Goal: Transaction & Acquisition: Obtain resource

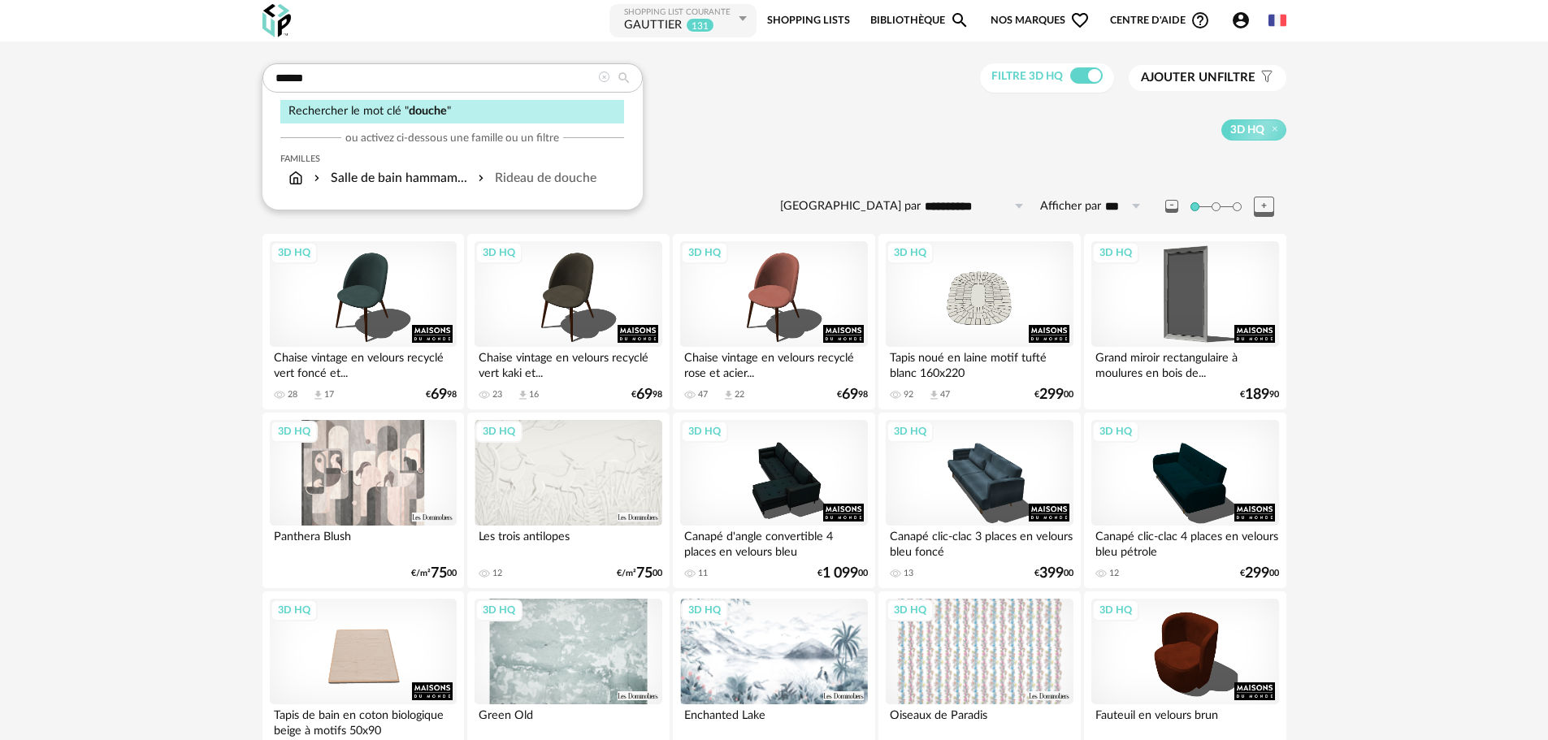
drag, startPoint x: 376, startPoint y: 80, endPoint x: 151, endPoint y: 99, distance: 225.9
type input "**********"
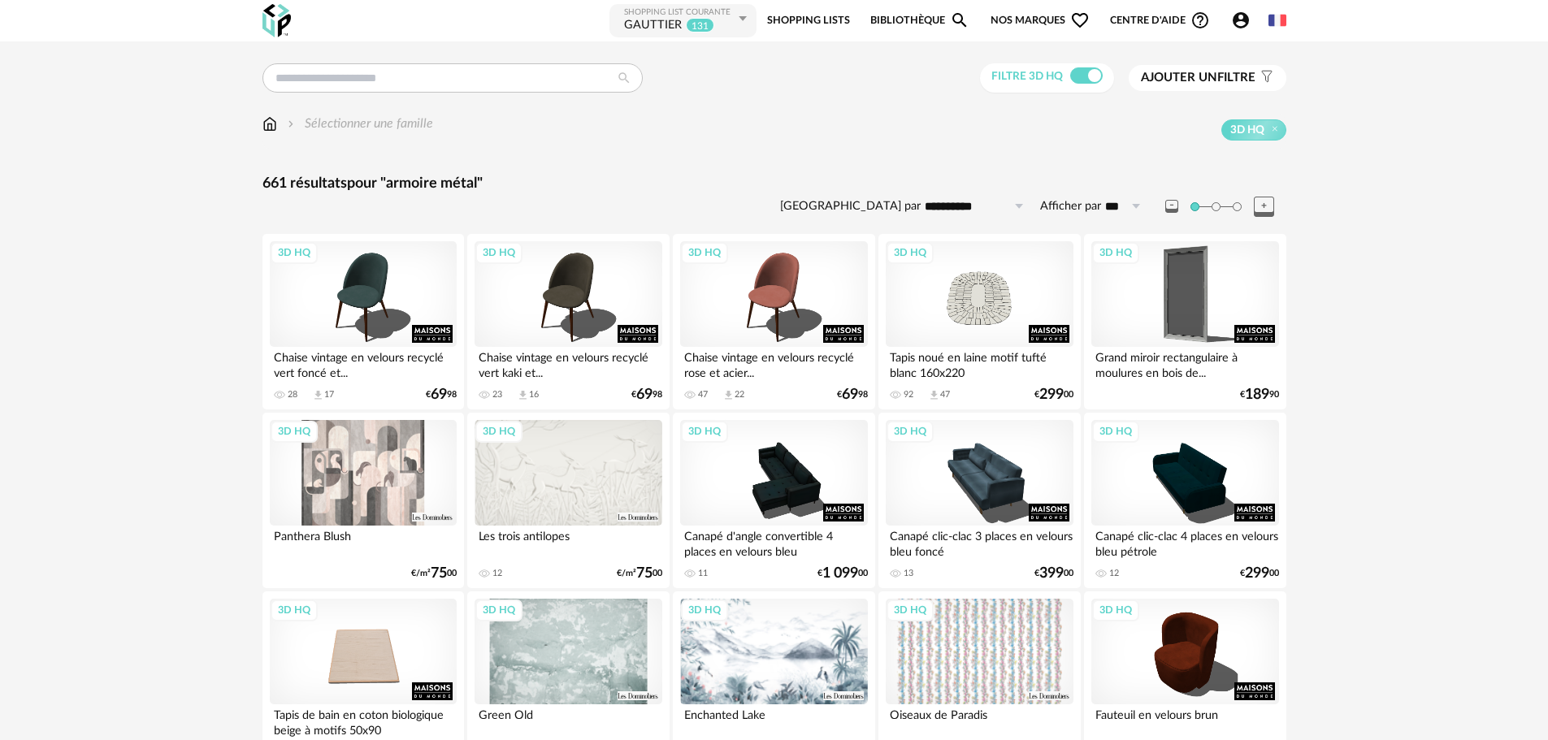
type input "**********"
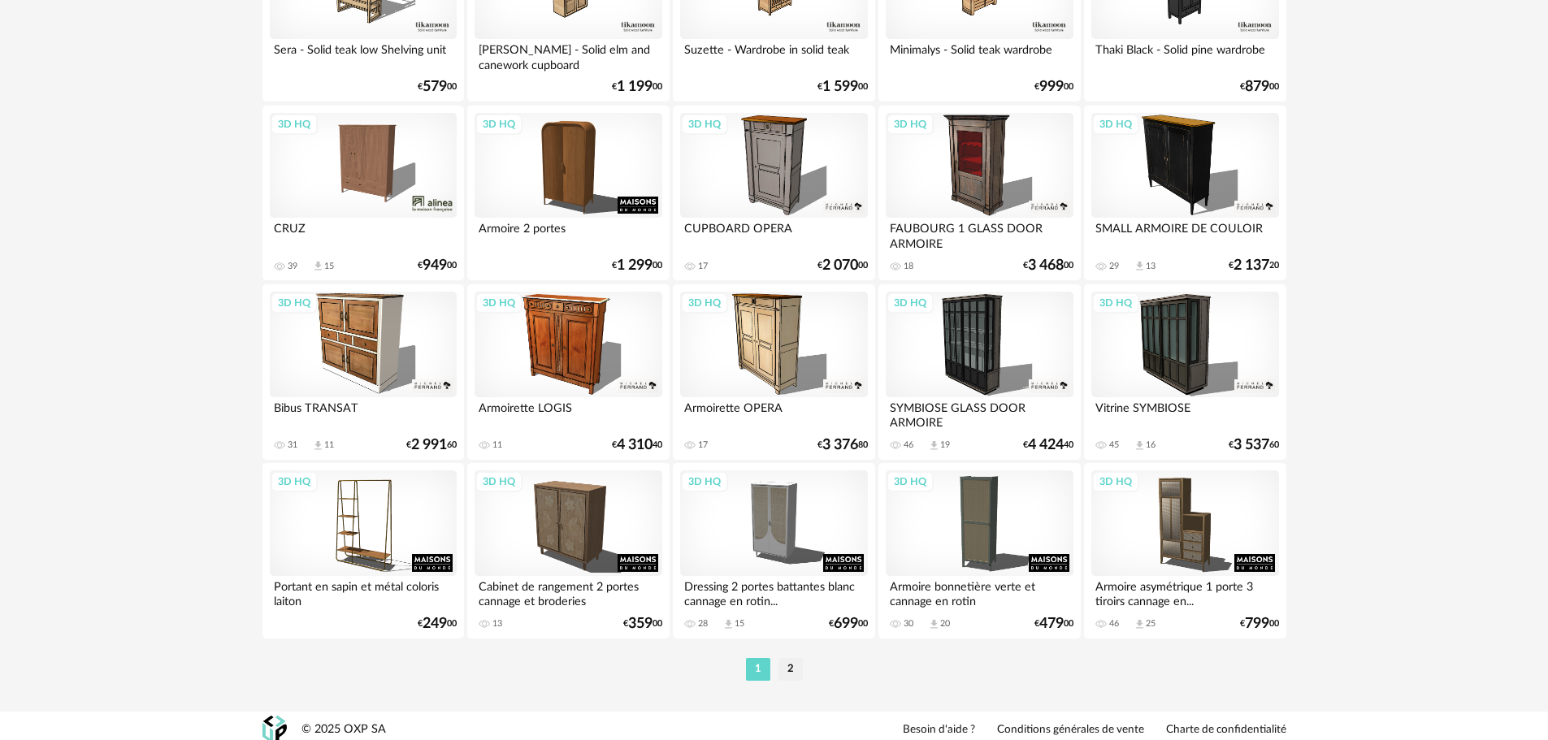
scroll to position [3178, 0]
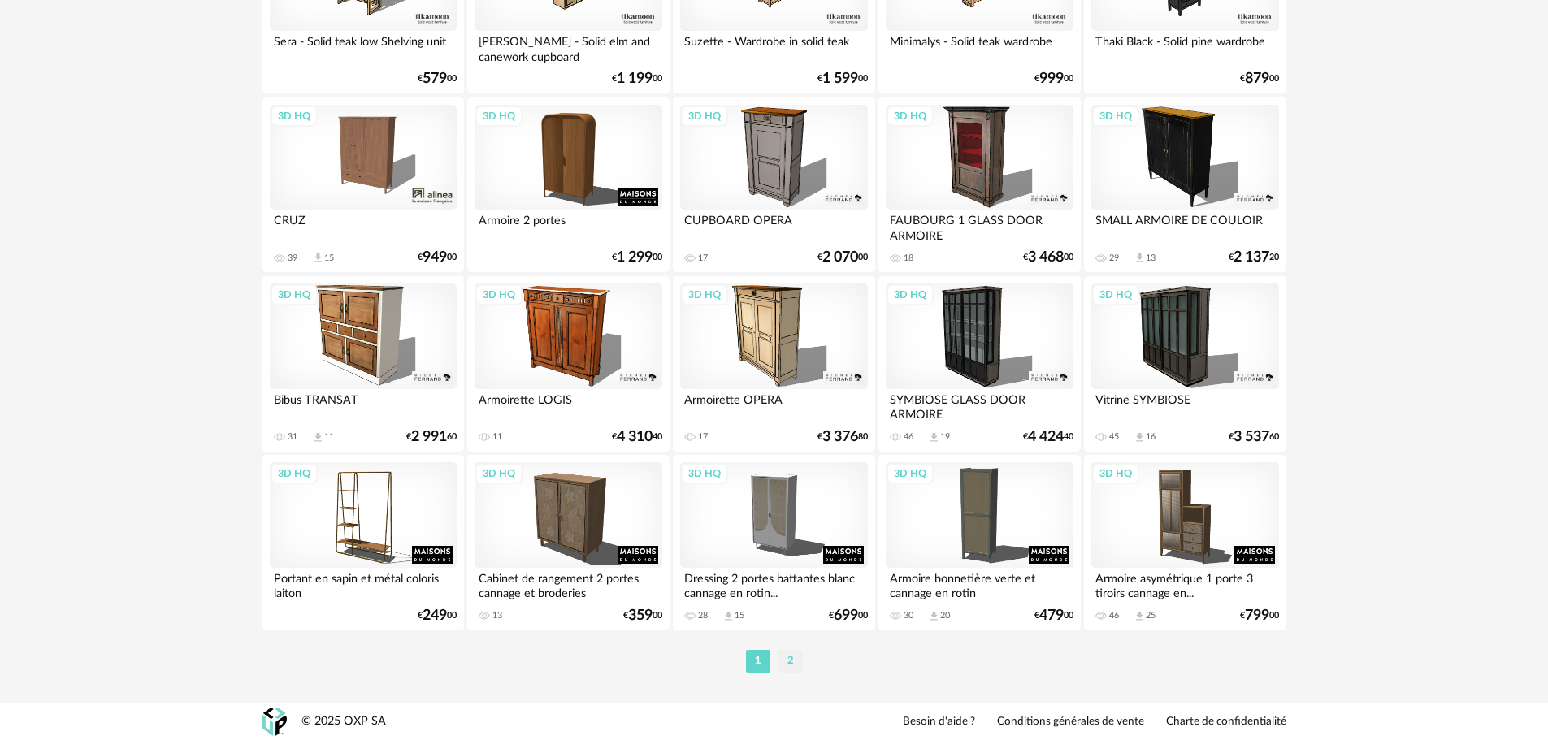
click at [789, 662] on li "2" at bounding box center [791, 661] width 24 height 23
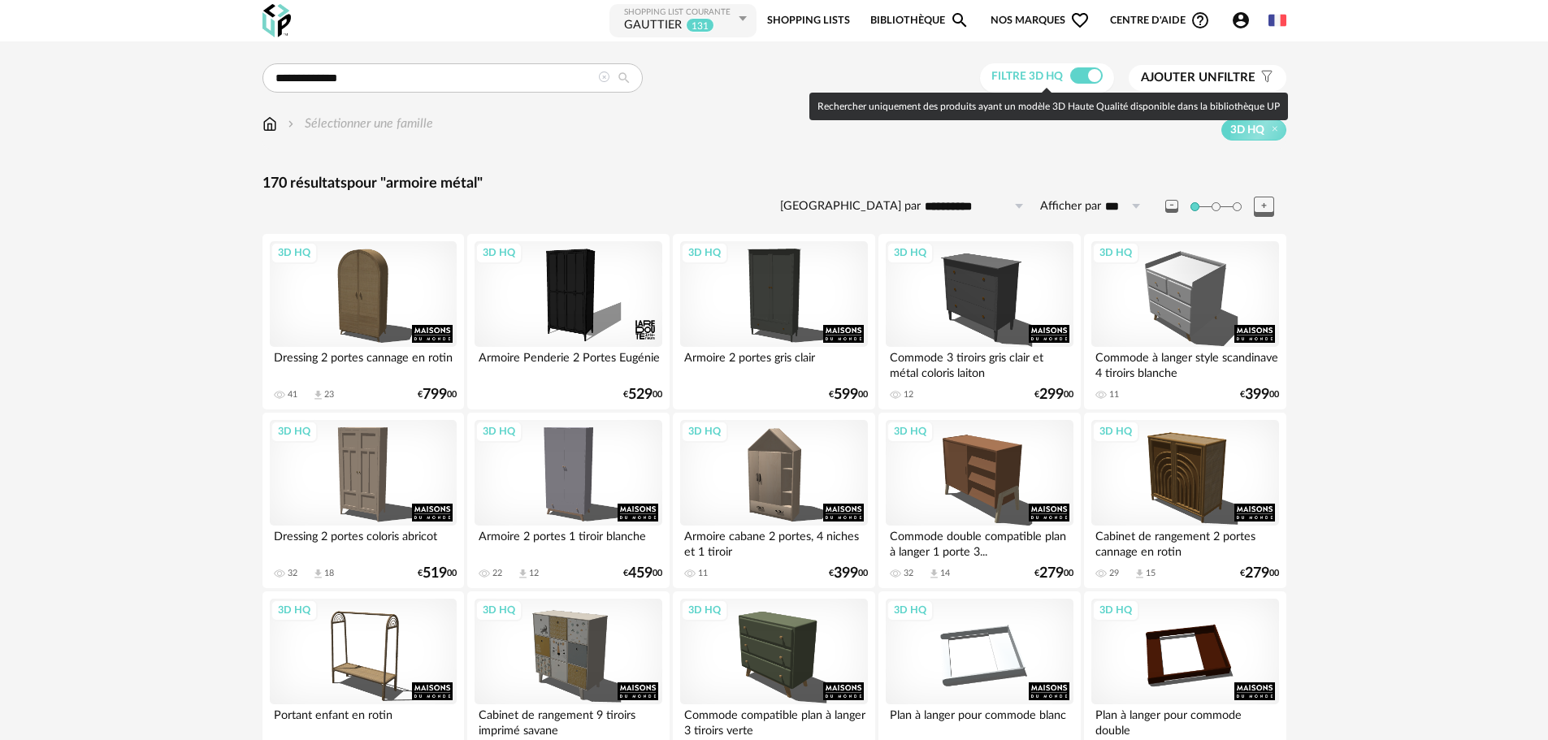
click at [1085, 79] on span at bounding box center [1086, 75] width 33 height 16
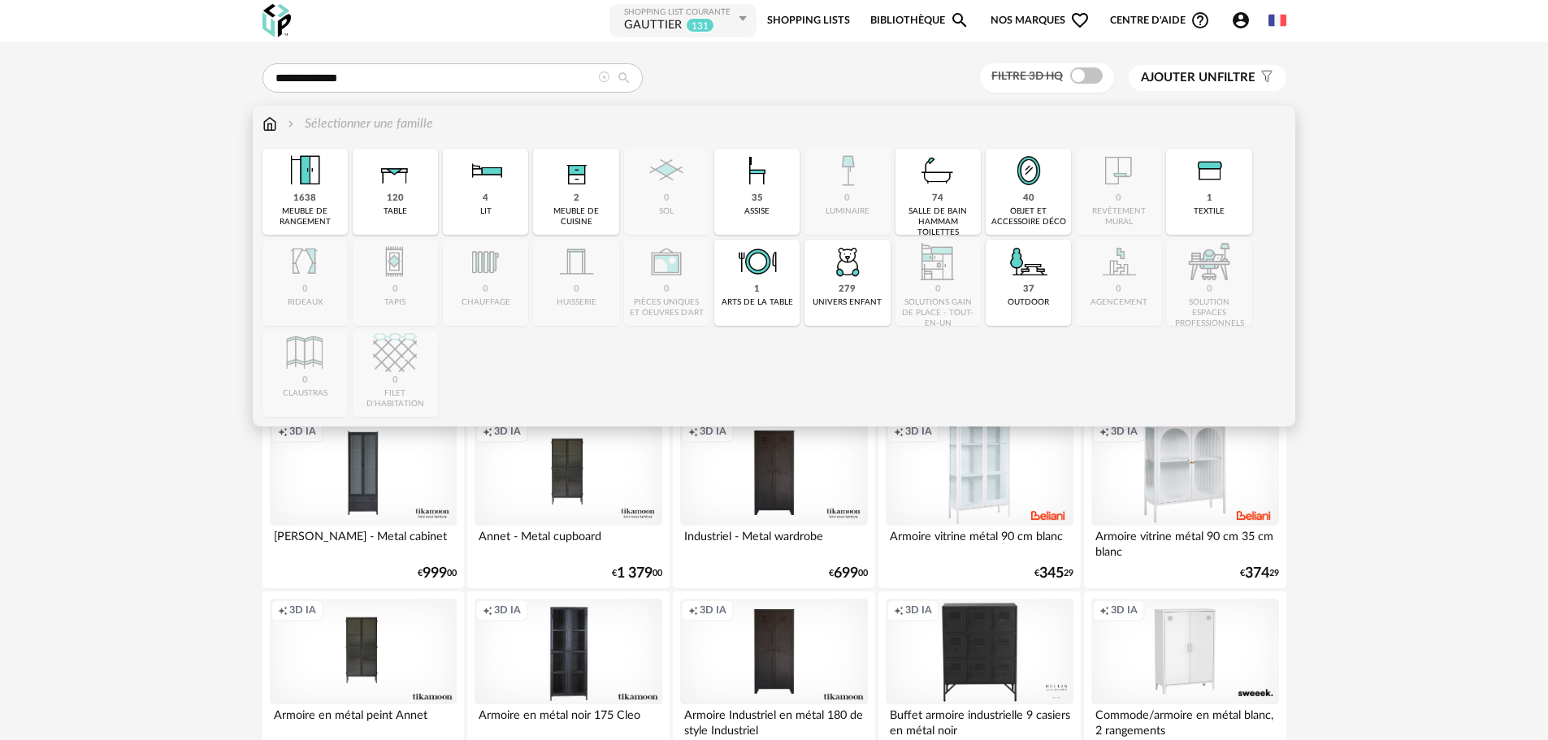
click at [270, 126] on img at bounding box center [270, 124] width 15 height 19
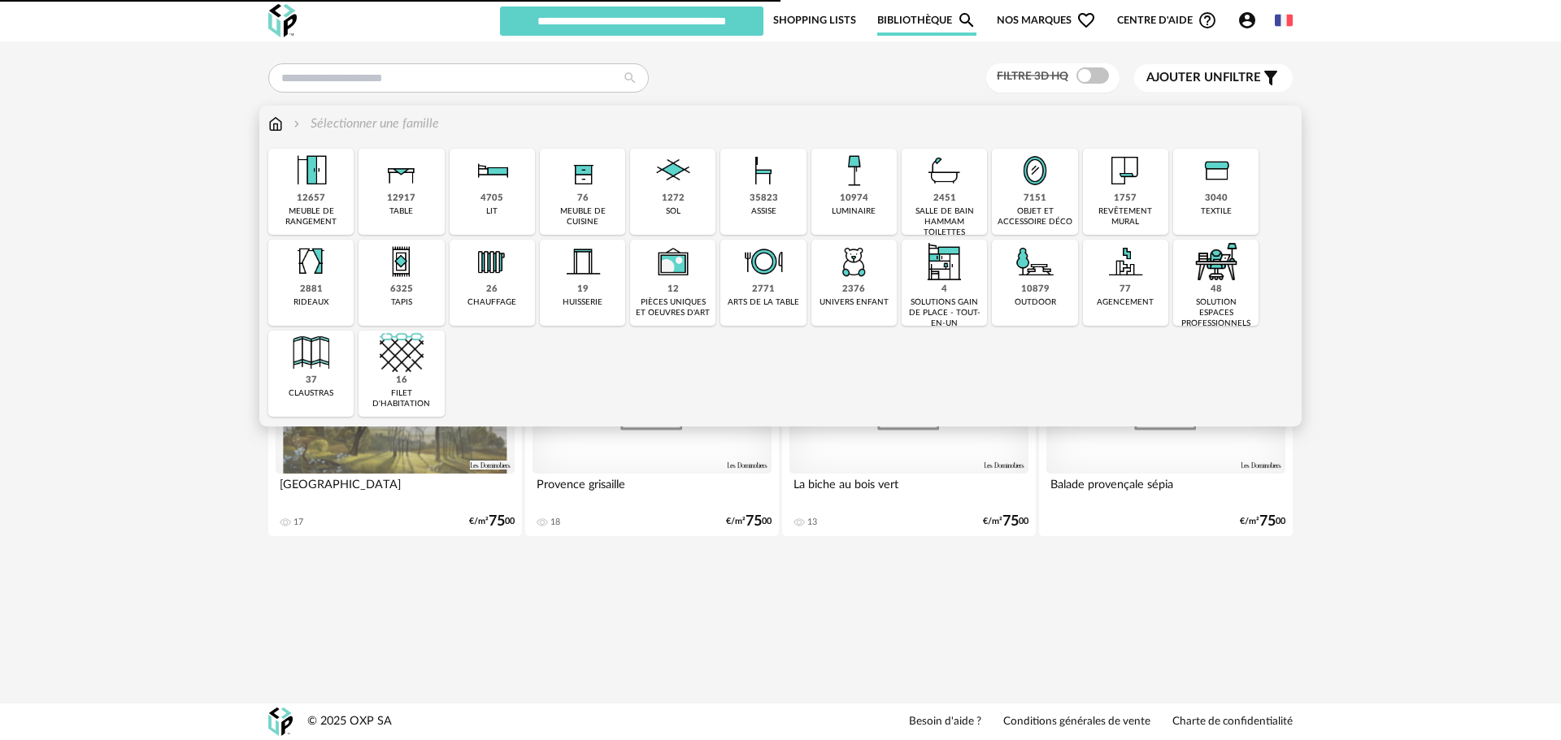
type input "********"
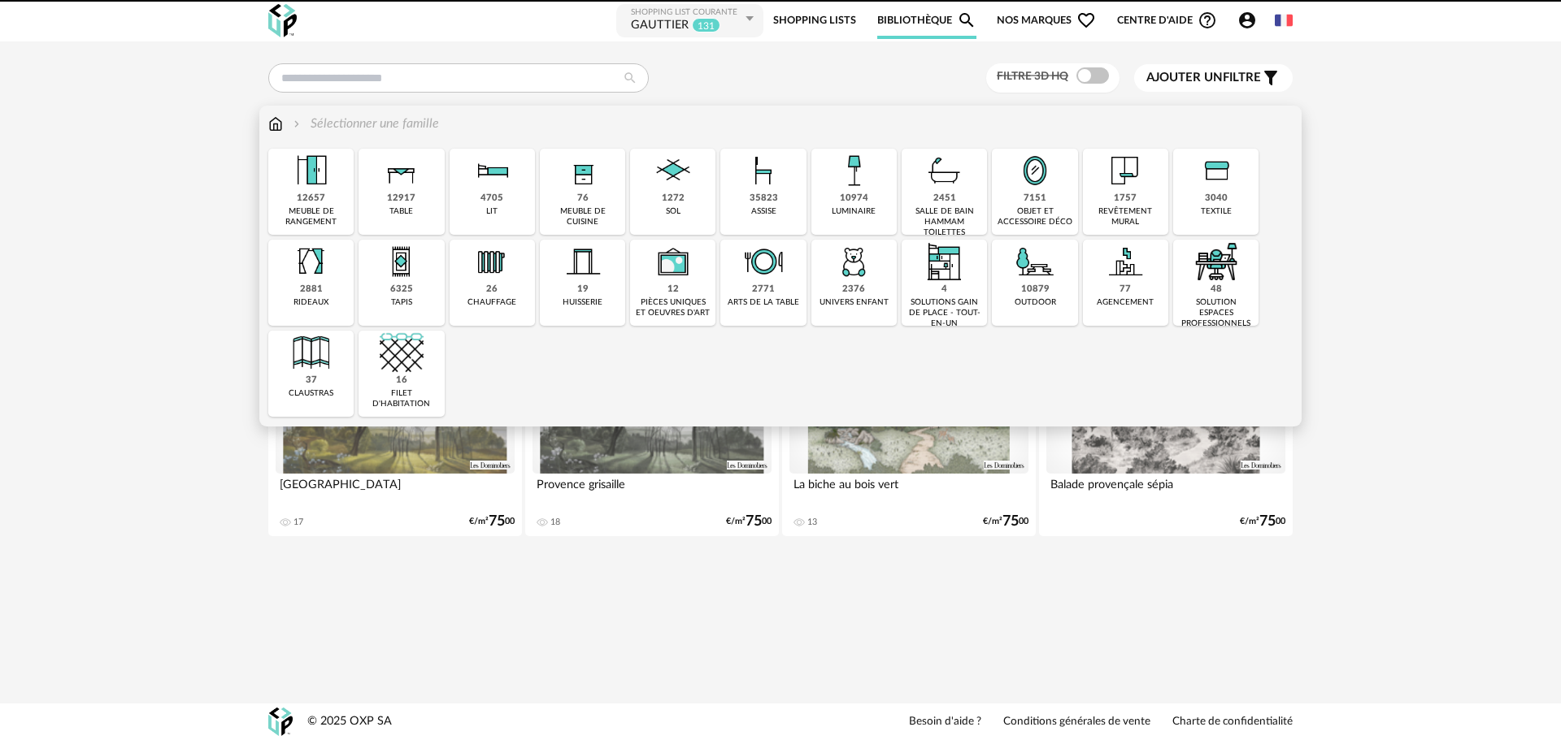
click at [845, 178] on img at bounding box center [854, 171] width 44 height 44
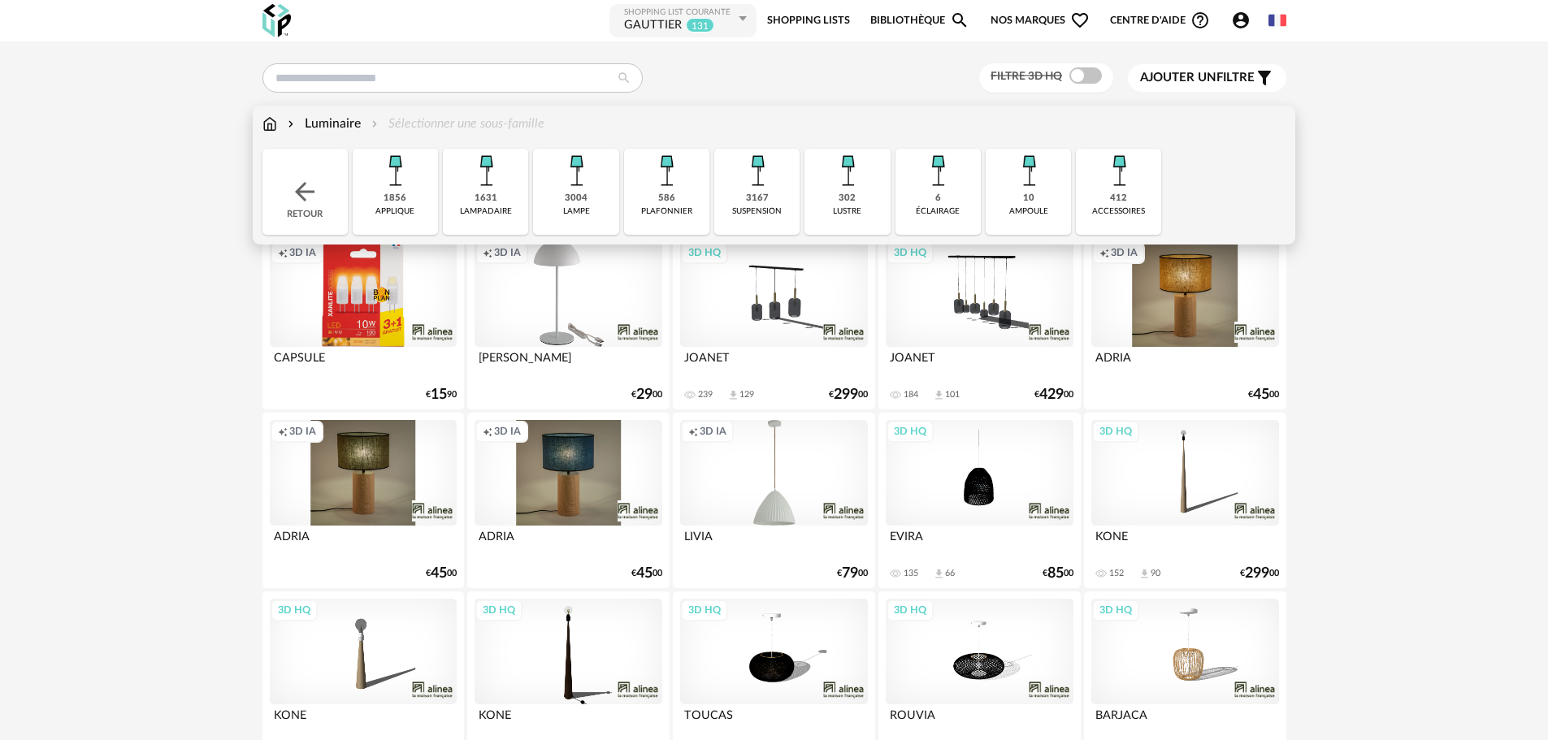
click at [760, 183] on img at bounding box center [758, 171] width 44 height 44
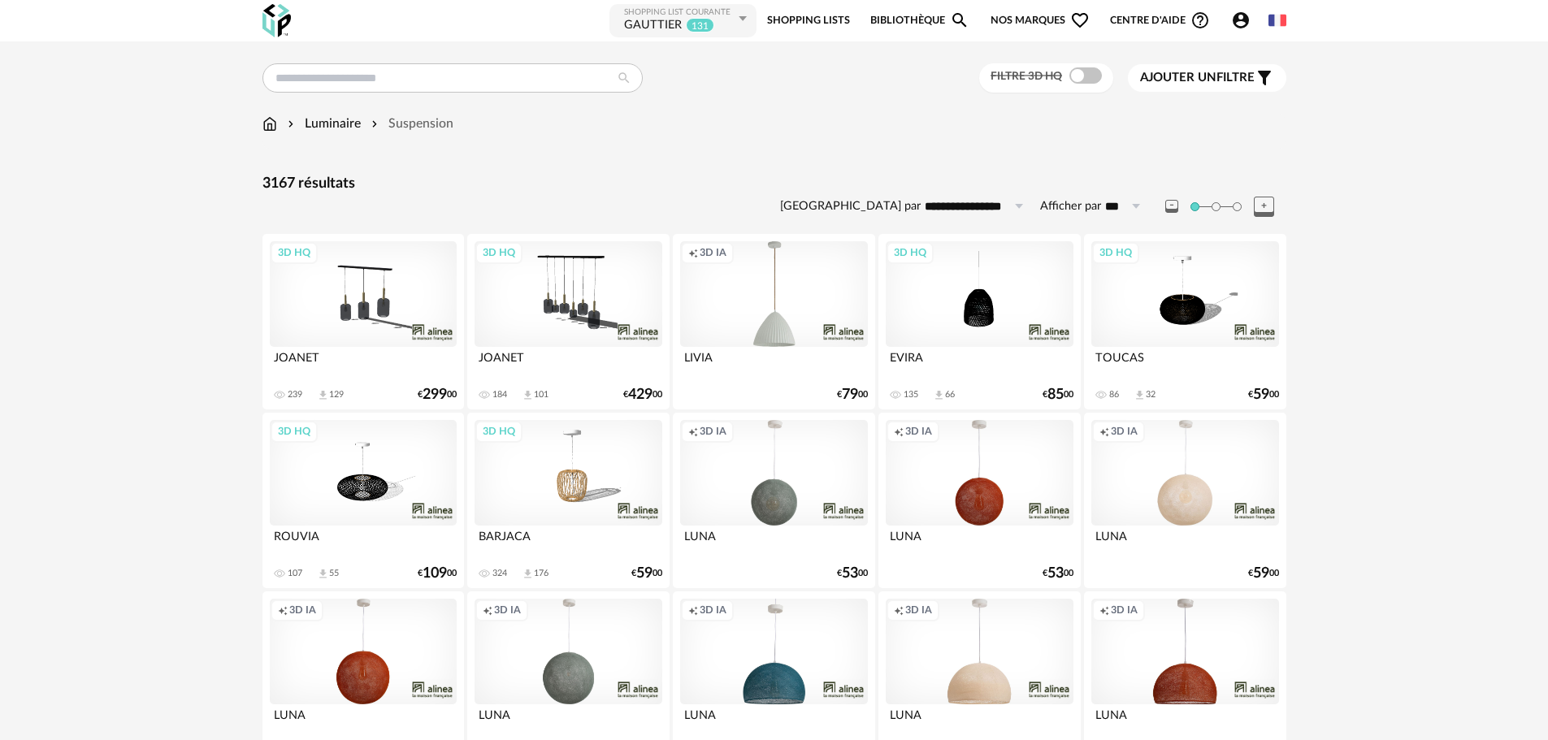
click at [1080, 74] on span at bounding box center [1086, 75] width 33 height 16
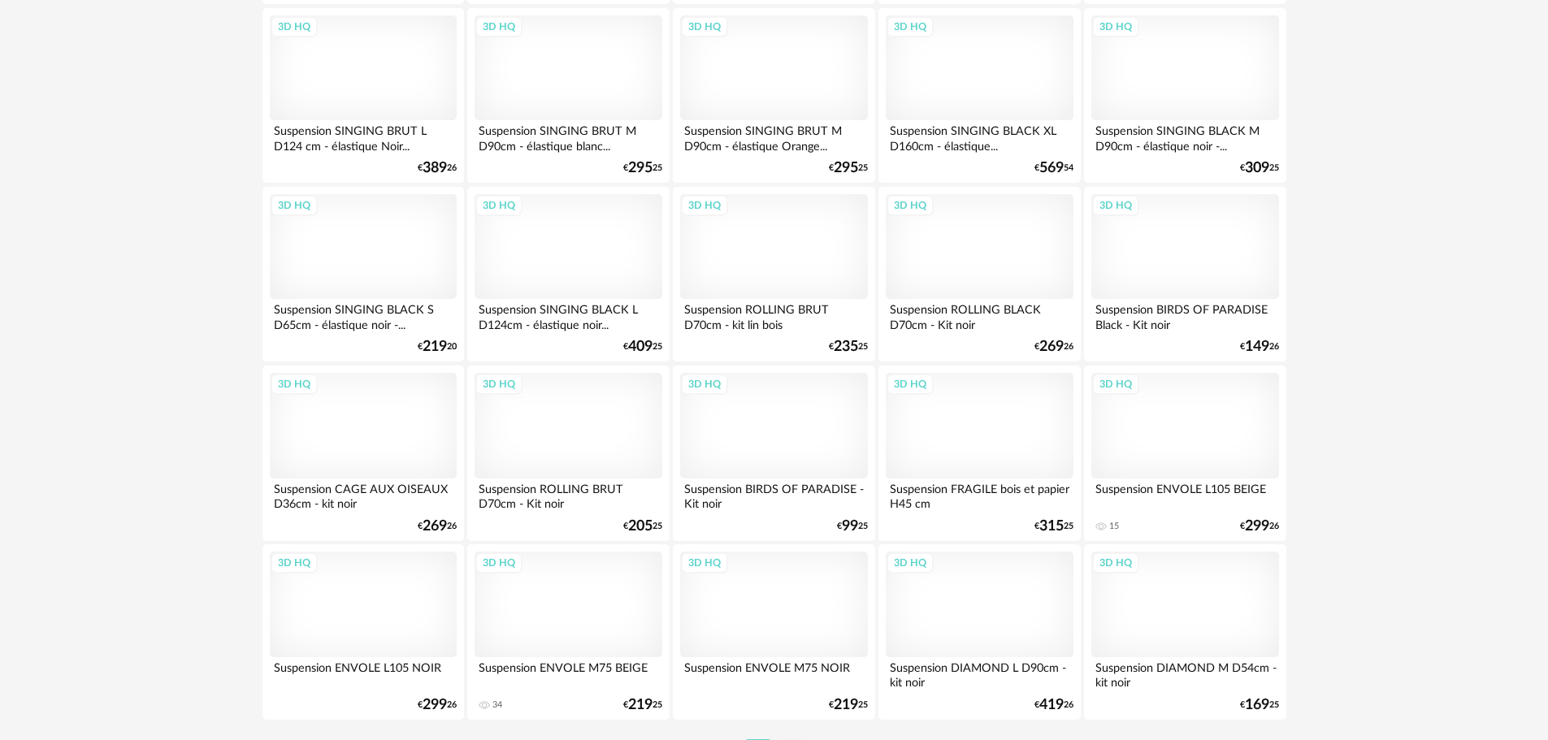
scroll to position [3170, 0]
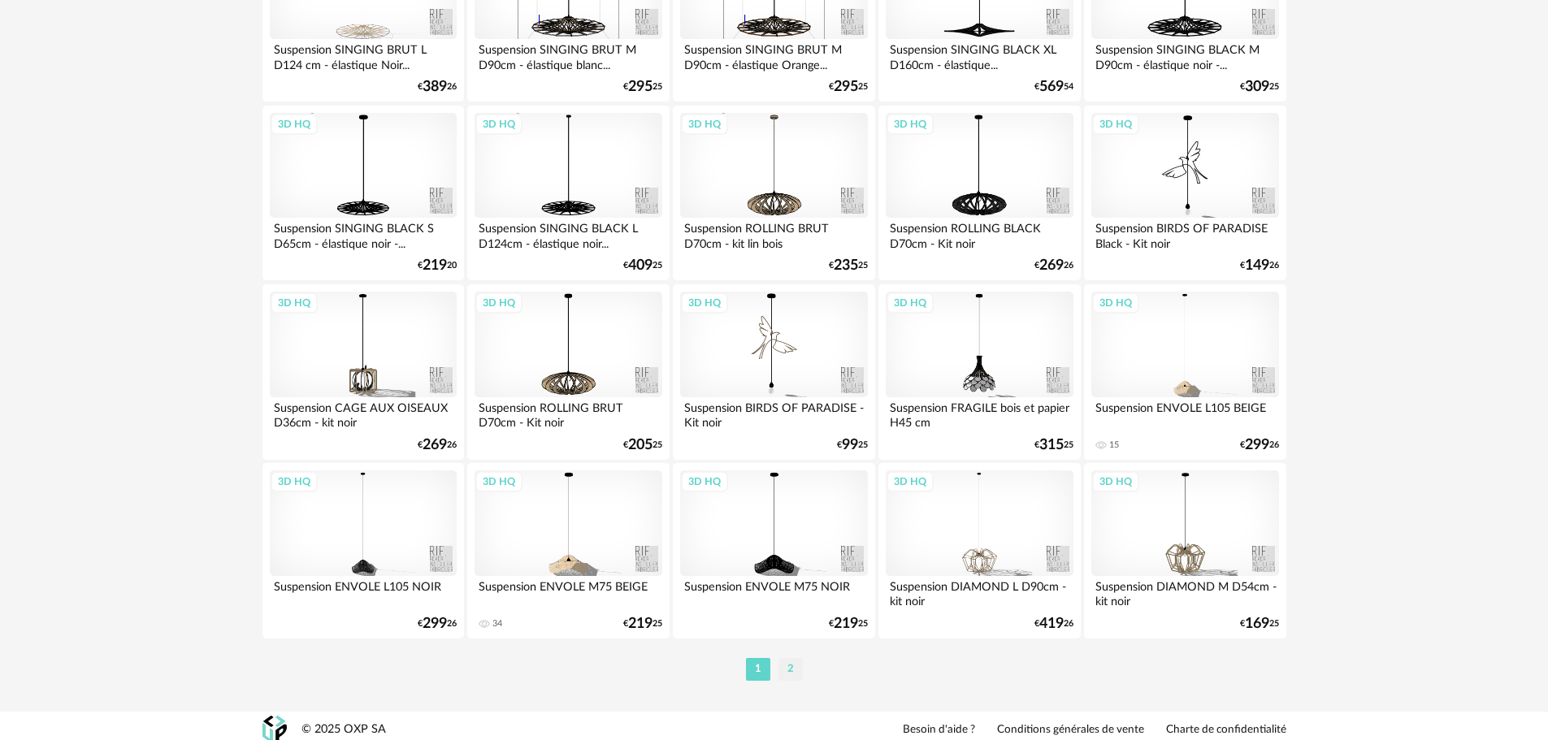
click at [792, 667] on li "2" at bounding box center [791, 669] width 24 height 23
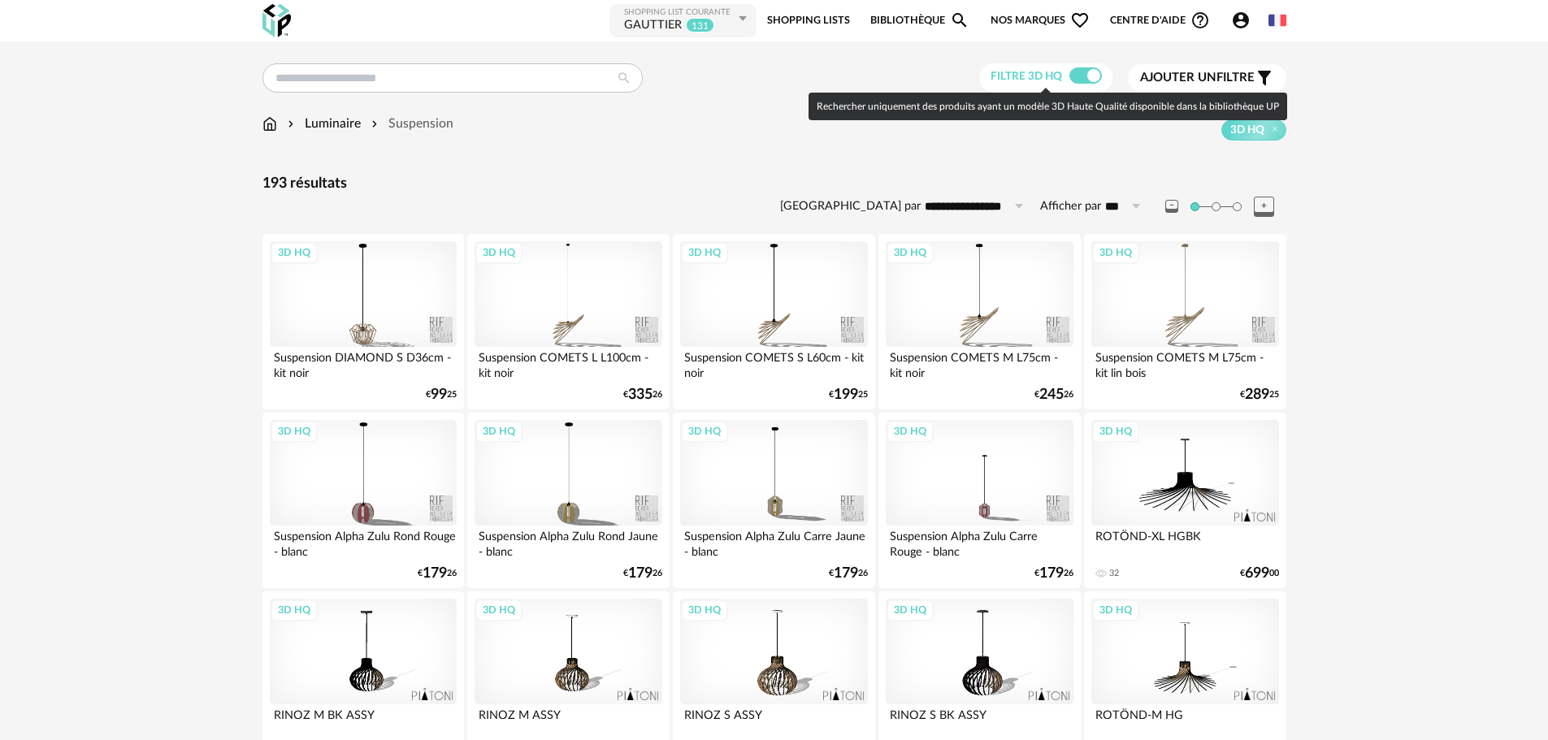
click at [1081, 75] on span at bounding box center [1086, 75] width 33 height 16
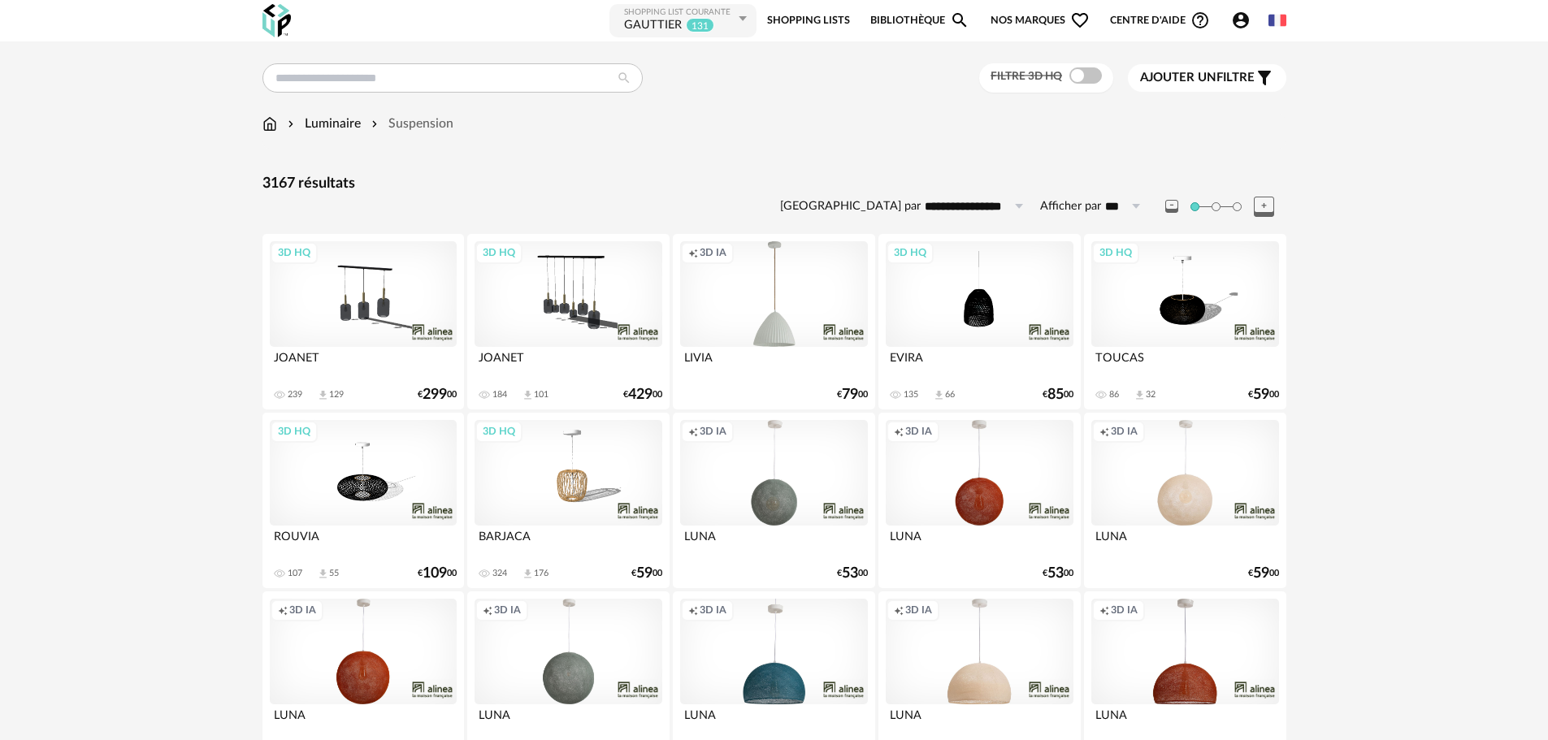
click at [1177, 78] on span "Ajouter un" at bounding box center [1178, 78] width 76 height 12
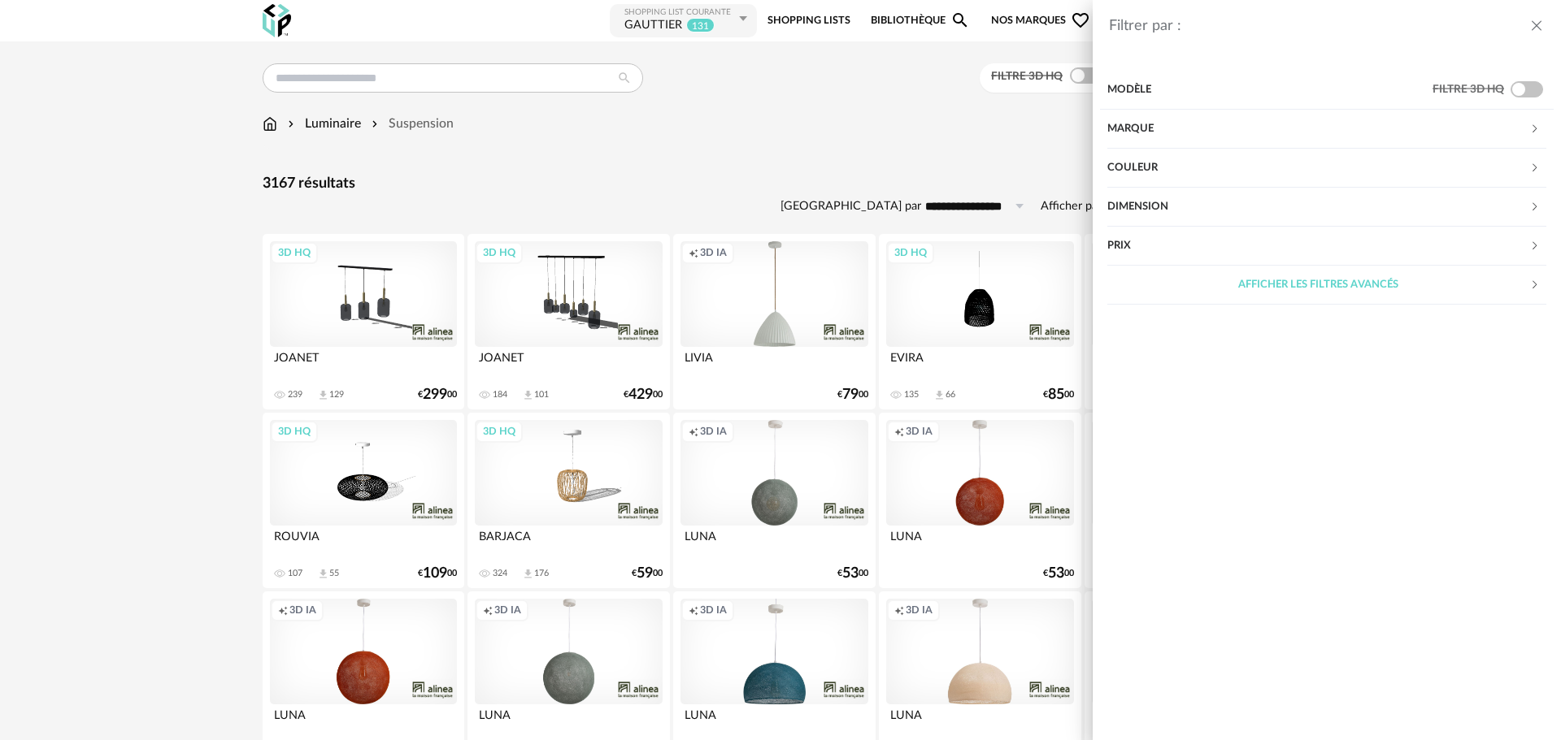
click at [1198, 288] on div "Afficher les filtres avancés" at bounding box center [1318, 285] width 422 height 39
click at [1155, 318] on div "Matière" at bounding box center [1318, 324] width 422 height 39
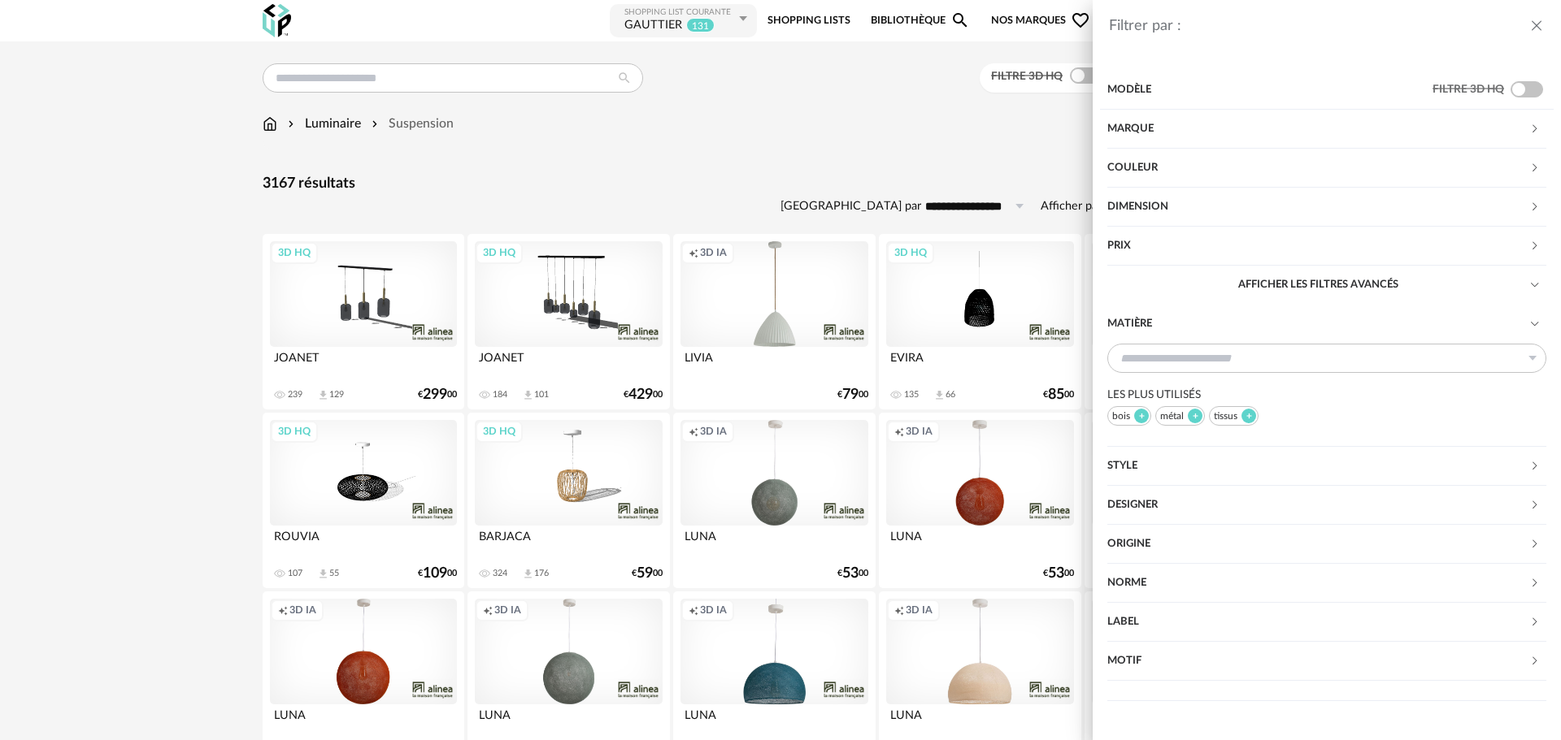
click at [1188, 415] on div at bounding box center [1195, 416] width 15 height 15
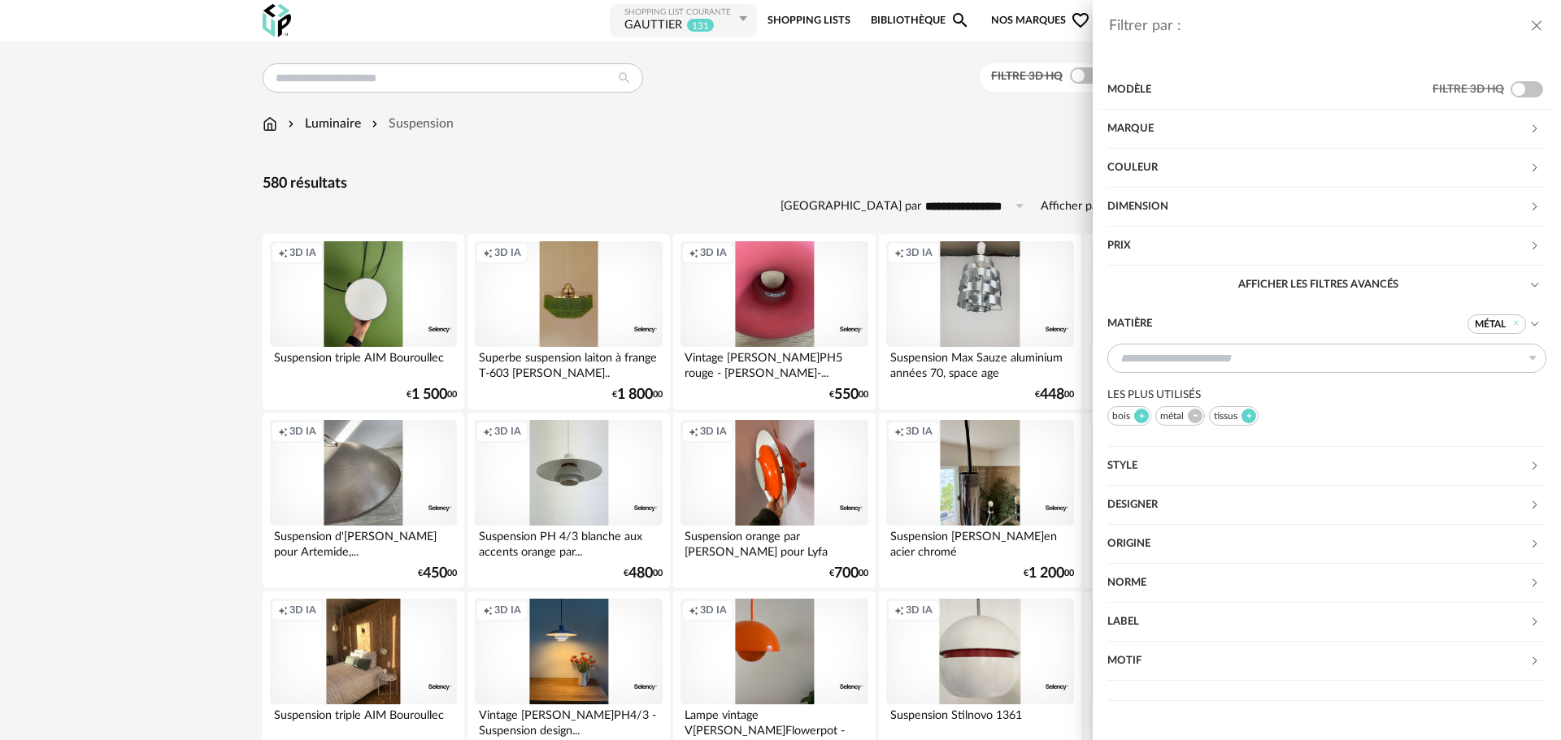
click at [734, 506] on div "Filtrer par : Modèle Filtre 3D HQ Marque &tradition 0 101 Copenhagen 0 366 Conc…" at bounding box center [780, 370] width 1561 height 740
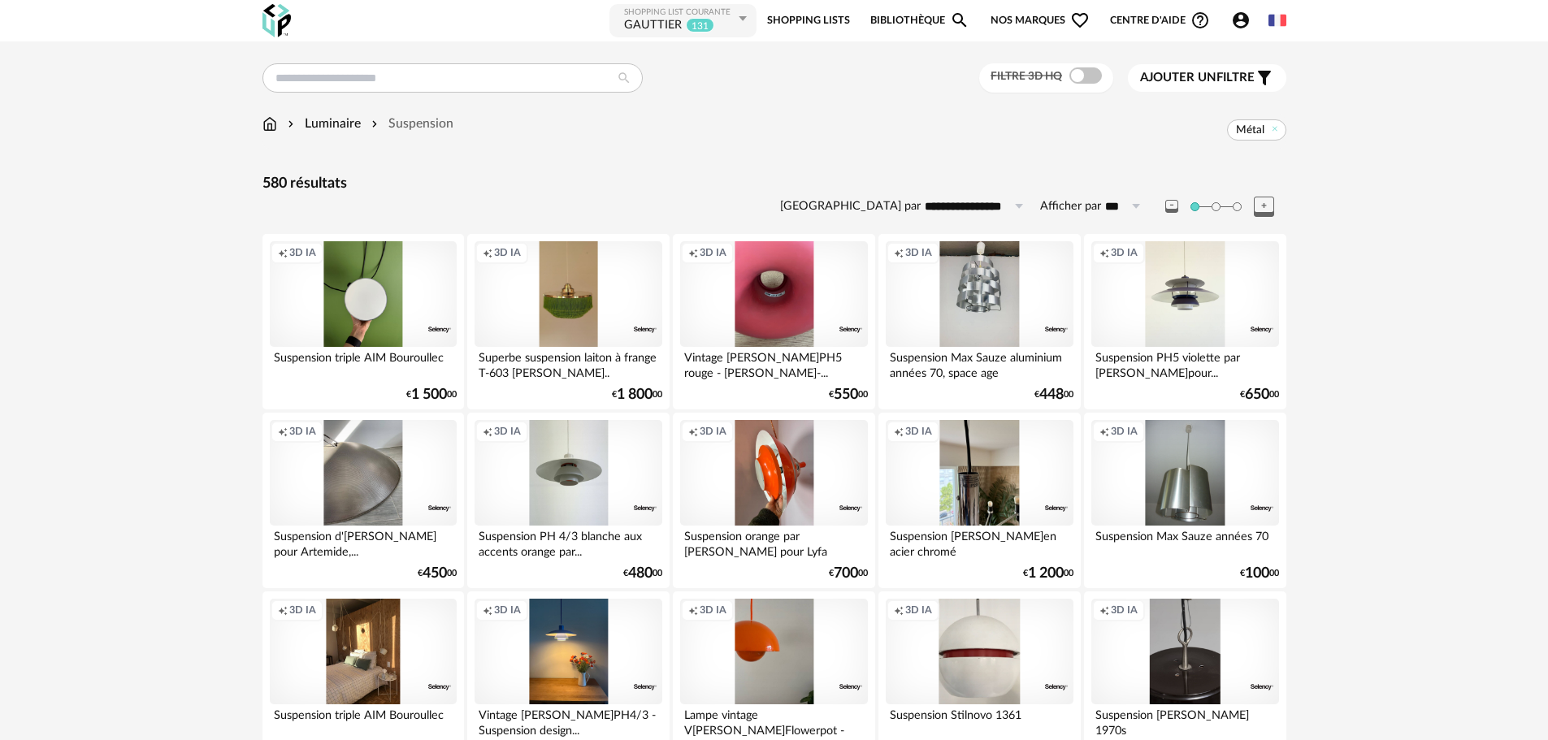
click at [1209, 77] on span "Ajouter un" at bounding box center [1178, 78] width 76 height 12
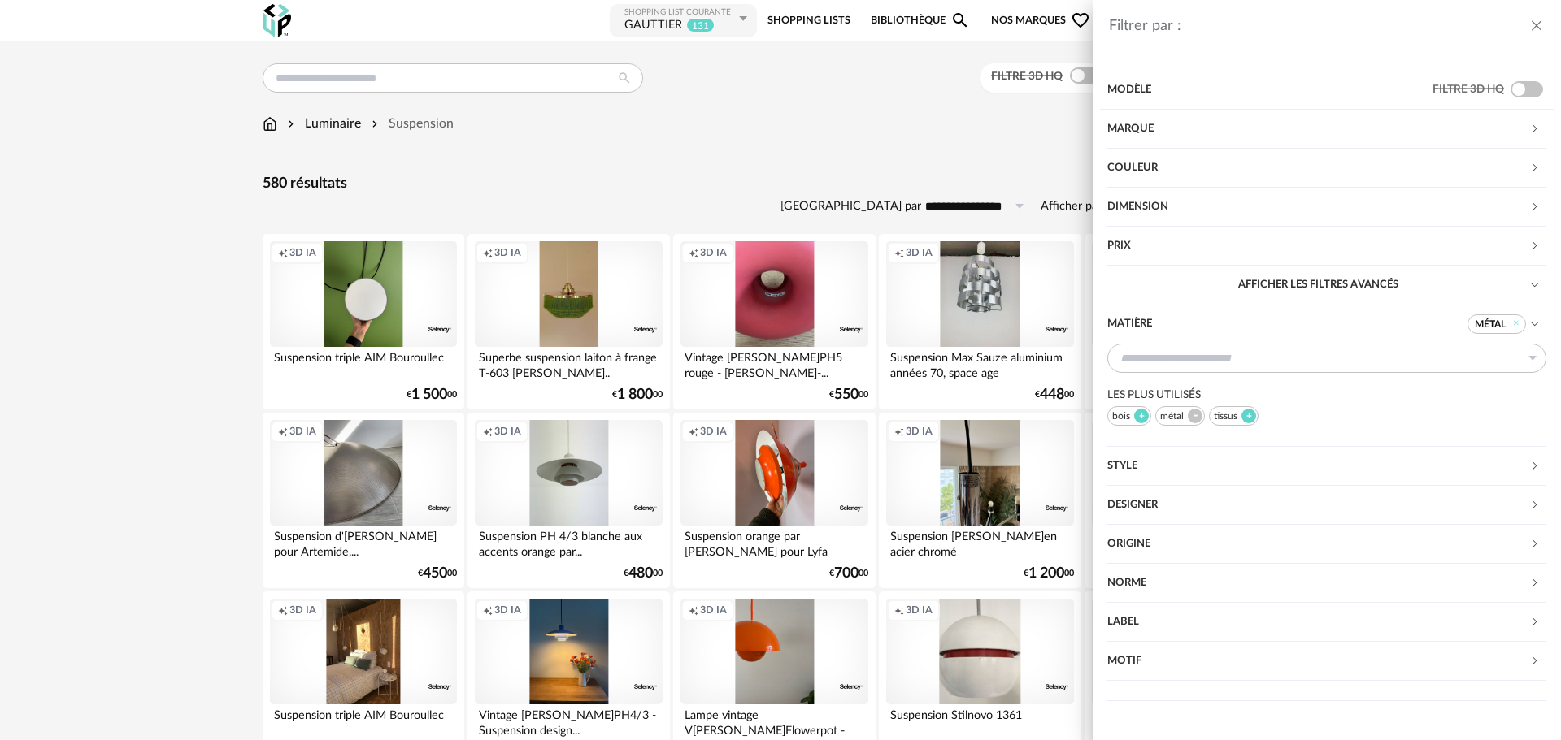
drag, startPoint x: 1141, startPoint y: 235, endPoint x: 1141, endPoint y: 251, distance: 16.3
click at [1140, 235] on div "Prix" at bounding box center [1318, 246] width 422 height 39
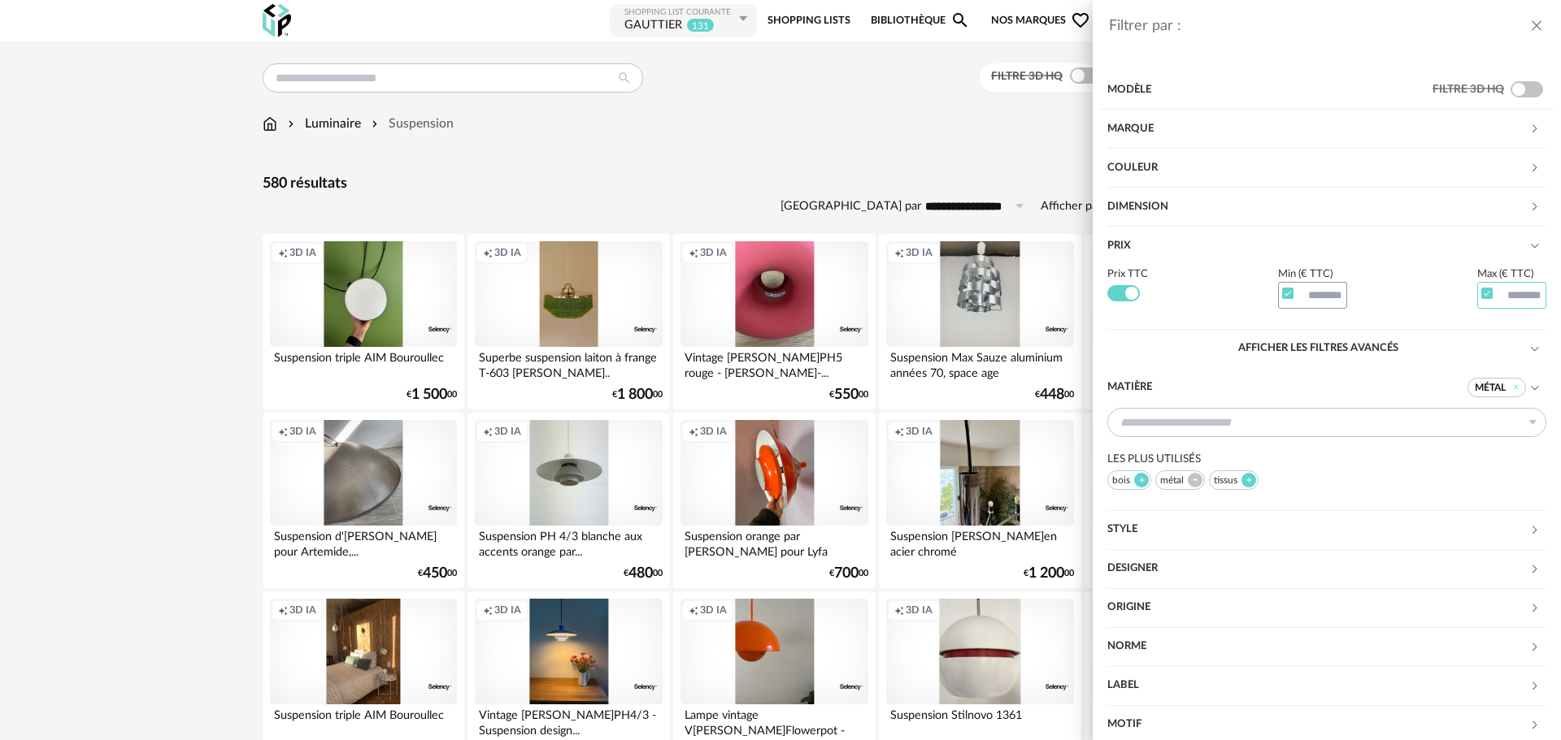
click at [1495, 293] on input "text" at bounding box center [1512, 296] width 70 height 28
type input "***"
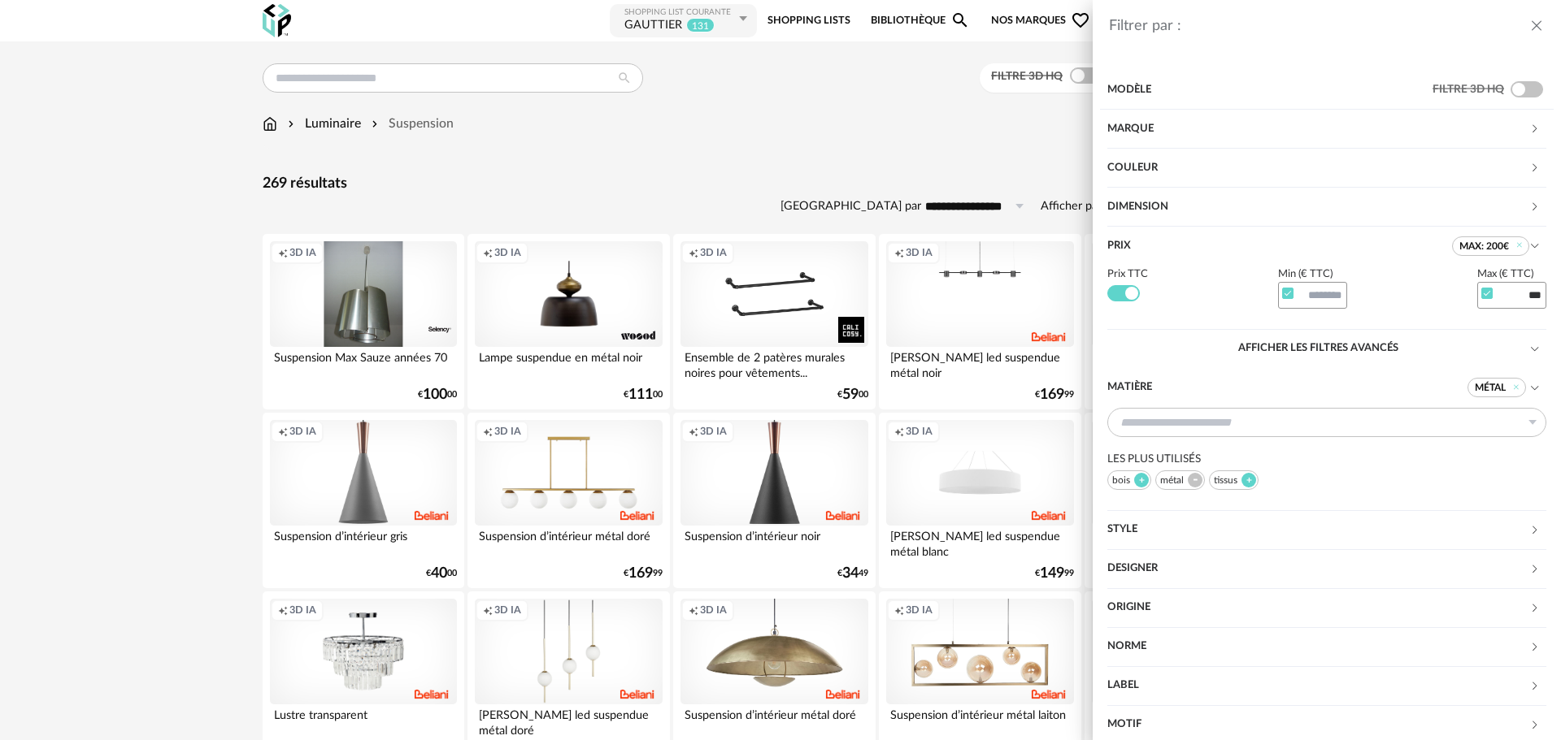
click at [712, 177] on div "Filtrer par : Modèle Filtre 3D HQ Marque &tradition 0 101 Copenhagen 0 366 Conc…" at bounding box center [780, 370] width 1561 height 740
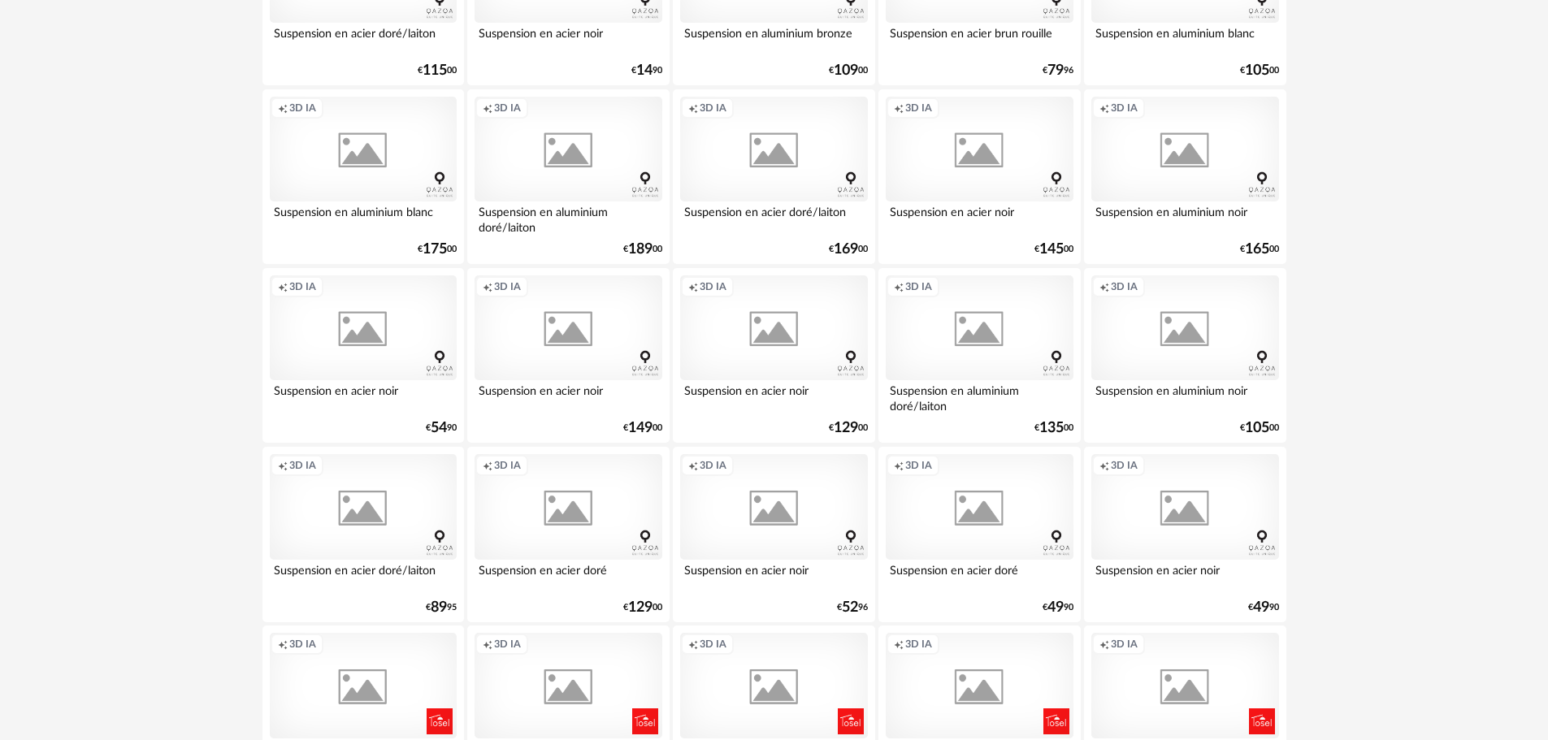
scroll to position [3170, 0]
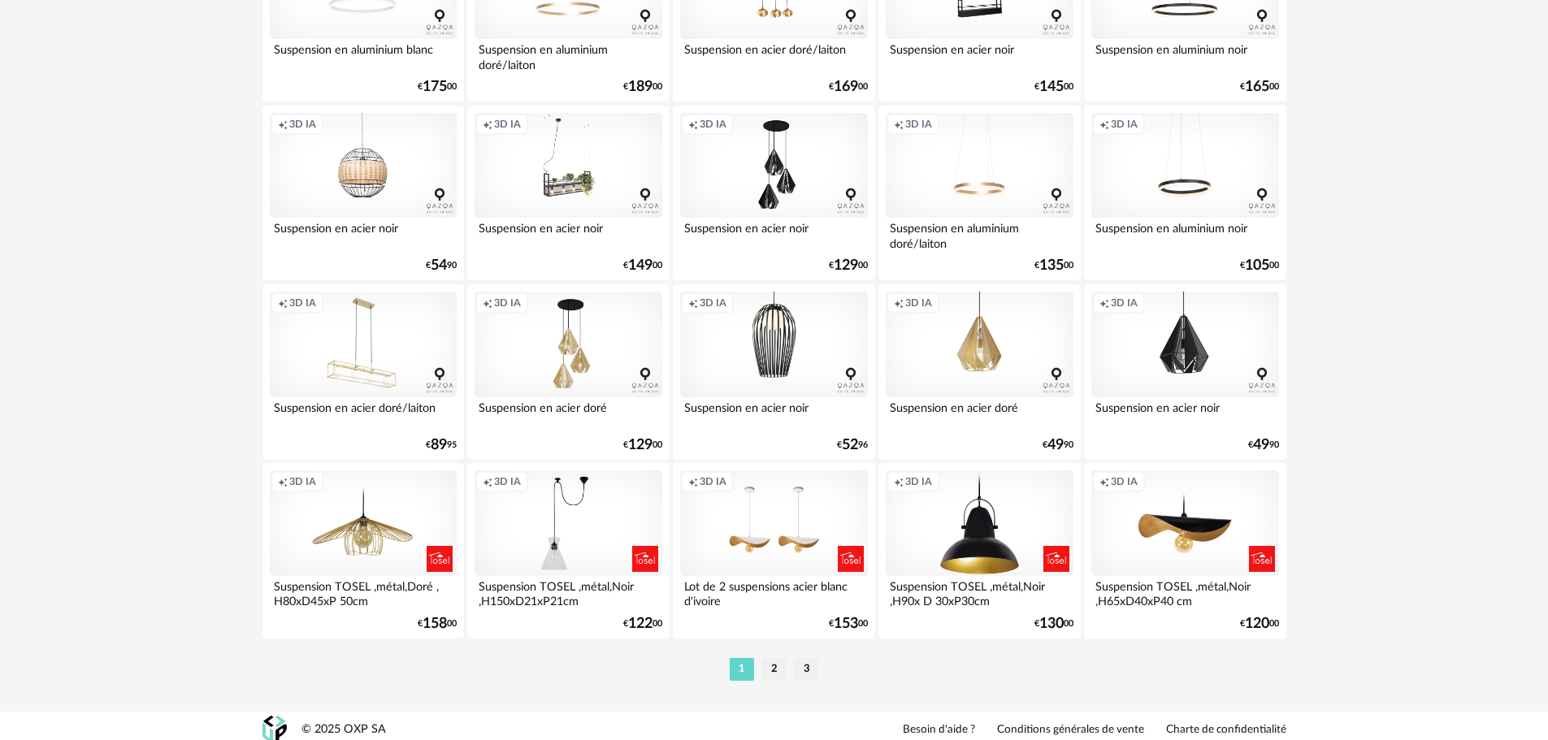
click at [774, 665] on li "2" at bounding box center [774, 669] width 24 height 23
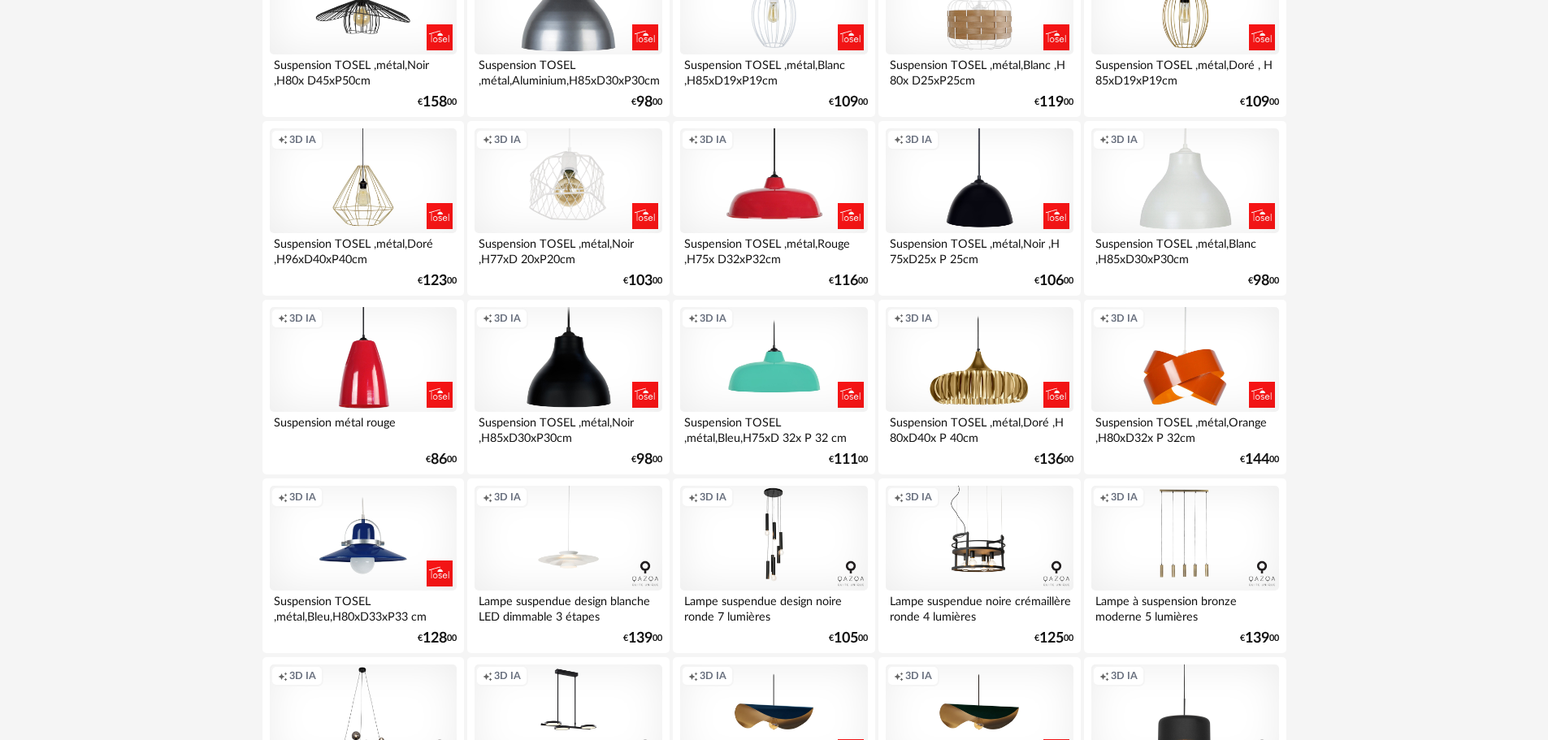
scroll to position [813, 0]
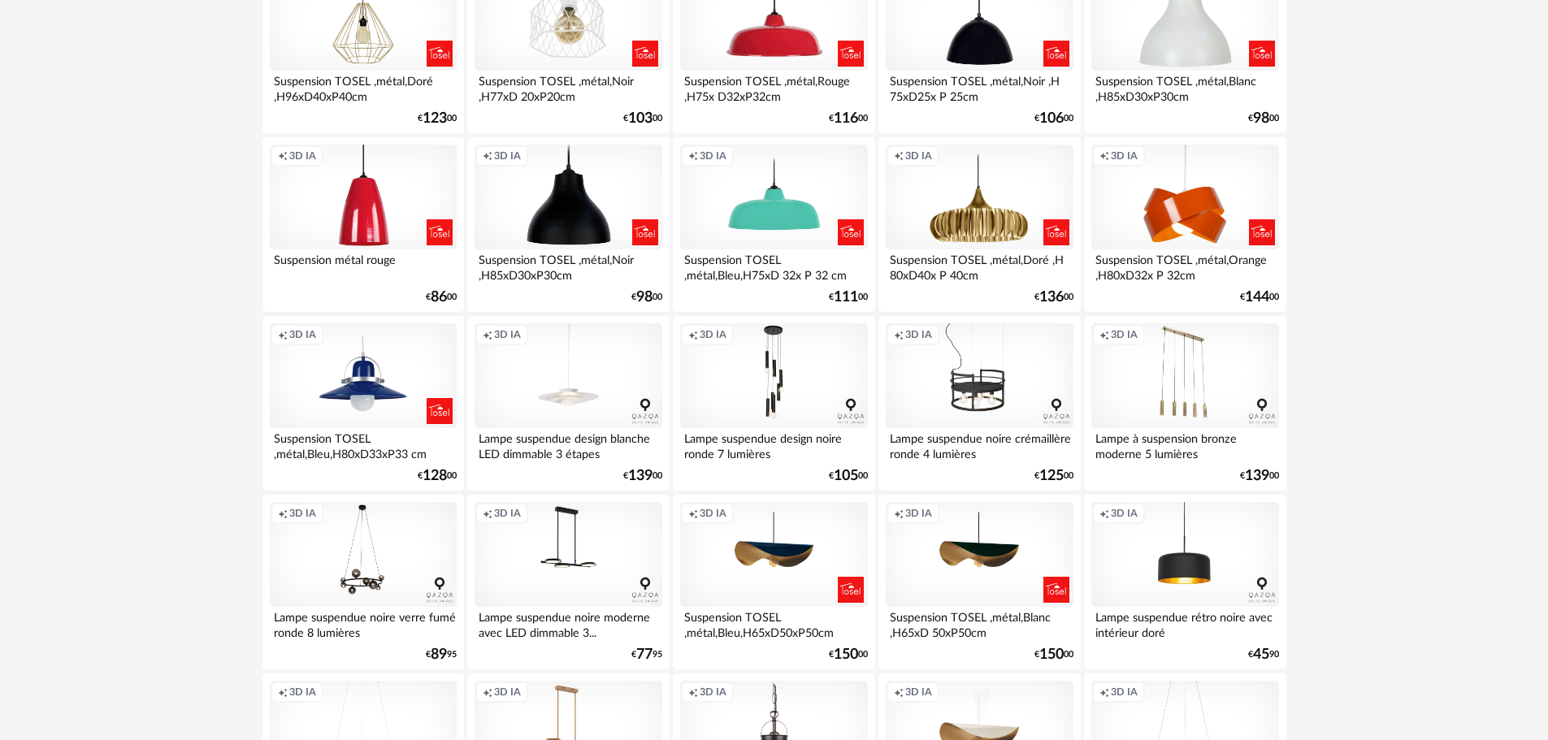
click at [992, 402] on div "Creation icon 3D IA" at bounding box center [979, 376] width 187 height 106
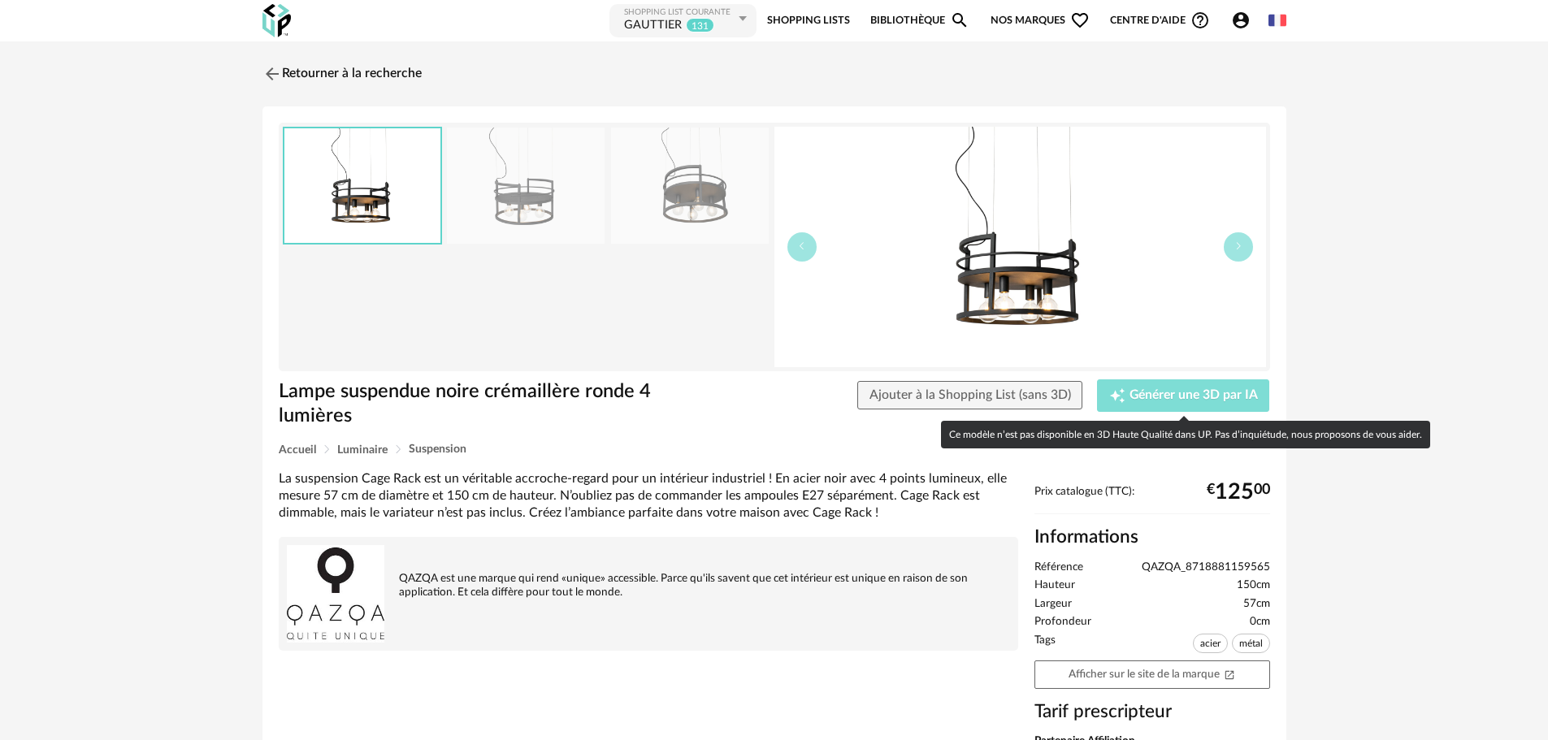
click at [1150, 392] on span "Générer une 3D par IA" at bounding box center [1194, 395] width 128 height 13
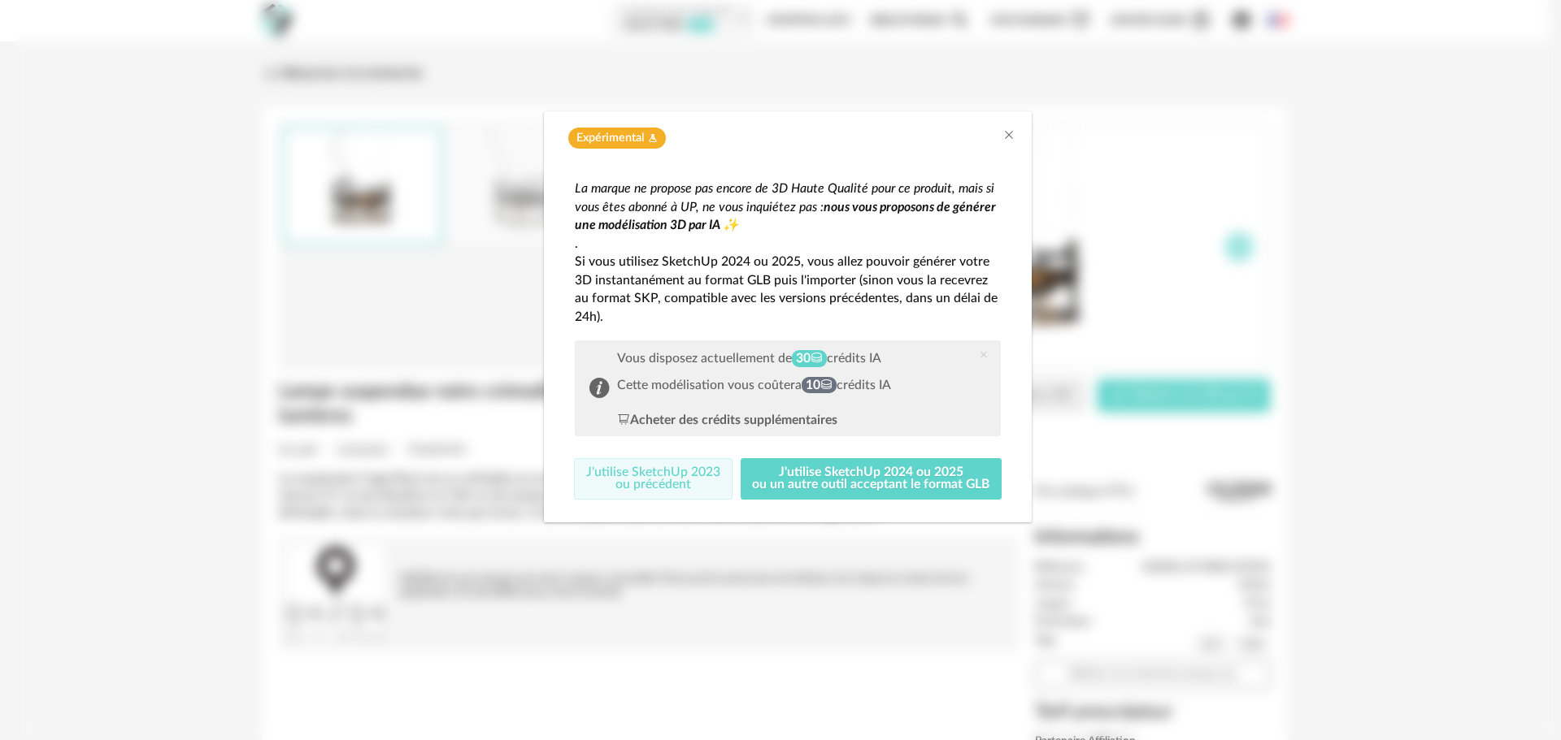
click at [683, 471] on button "J'utilise SketchUp 2023 ou précédent" at bounding box center [653, 479] width 158 height 42
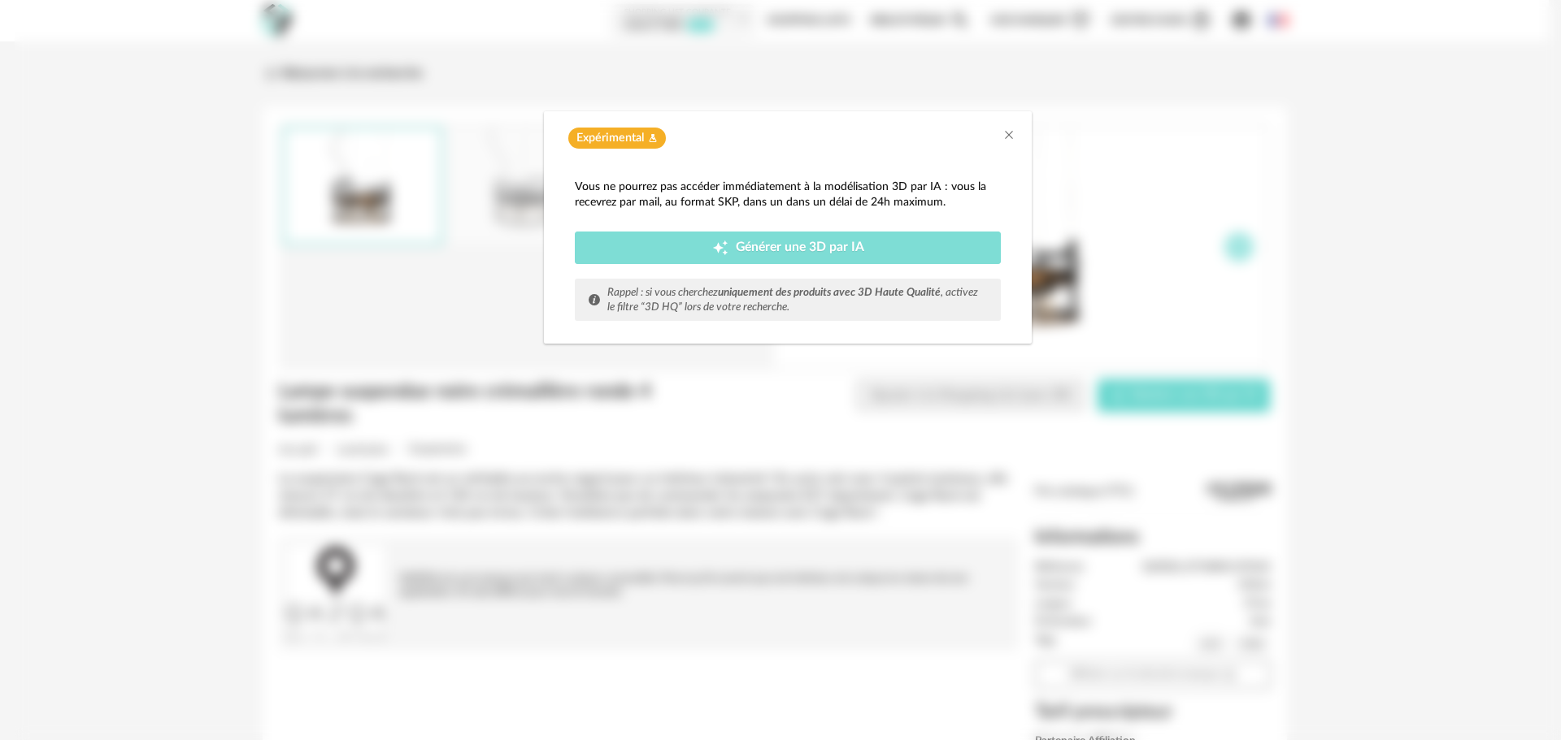
click at [769, 248] on span "Générer une 3D par IA" at bounding box center [800, 247] width 128 height 13
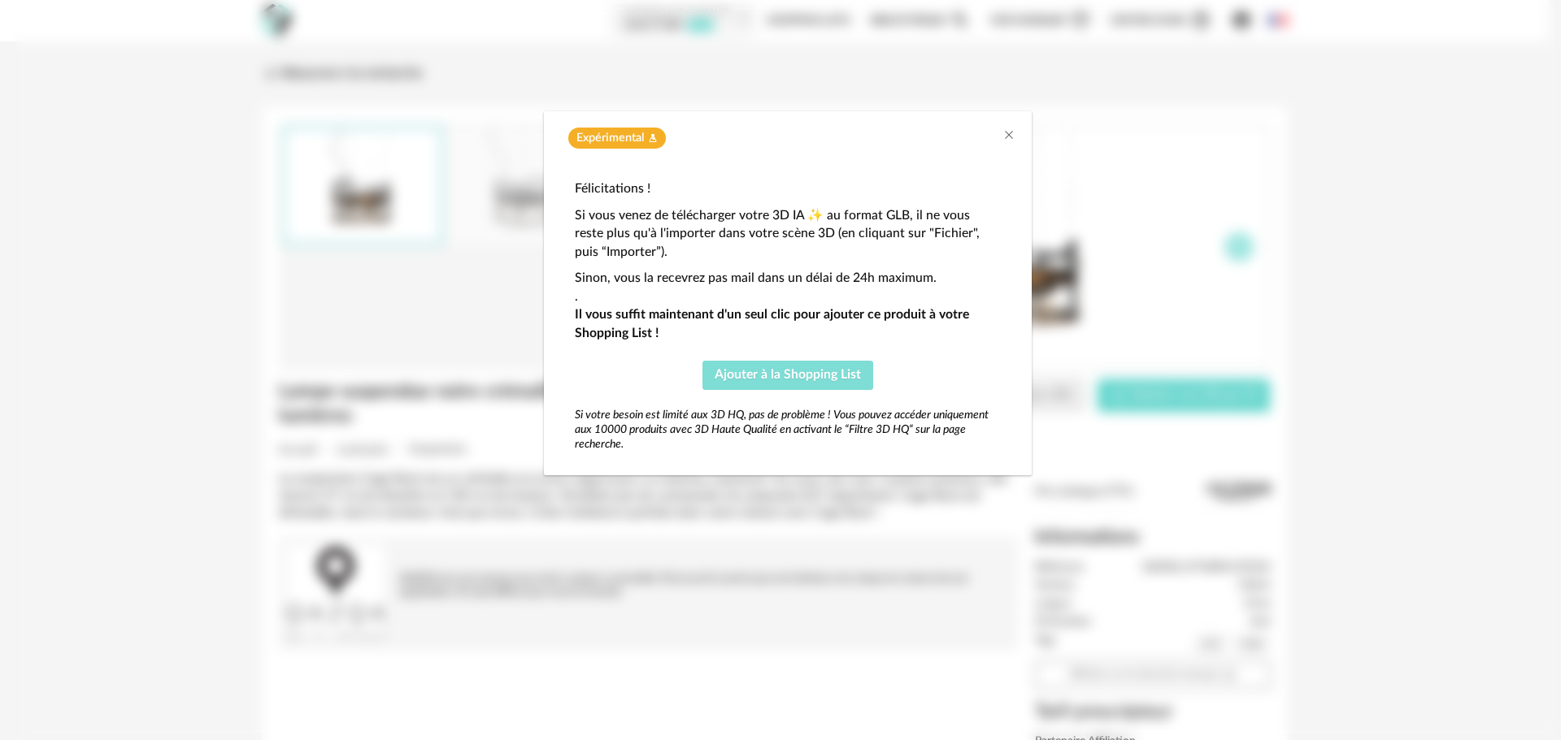
click at [786, 372] on span "Ajouter à la Shopping List" at bounding box center [787, 374] width 146 height 13
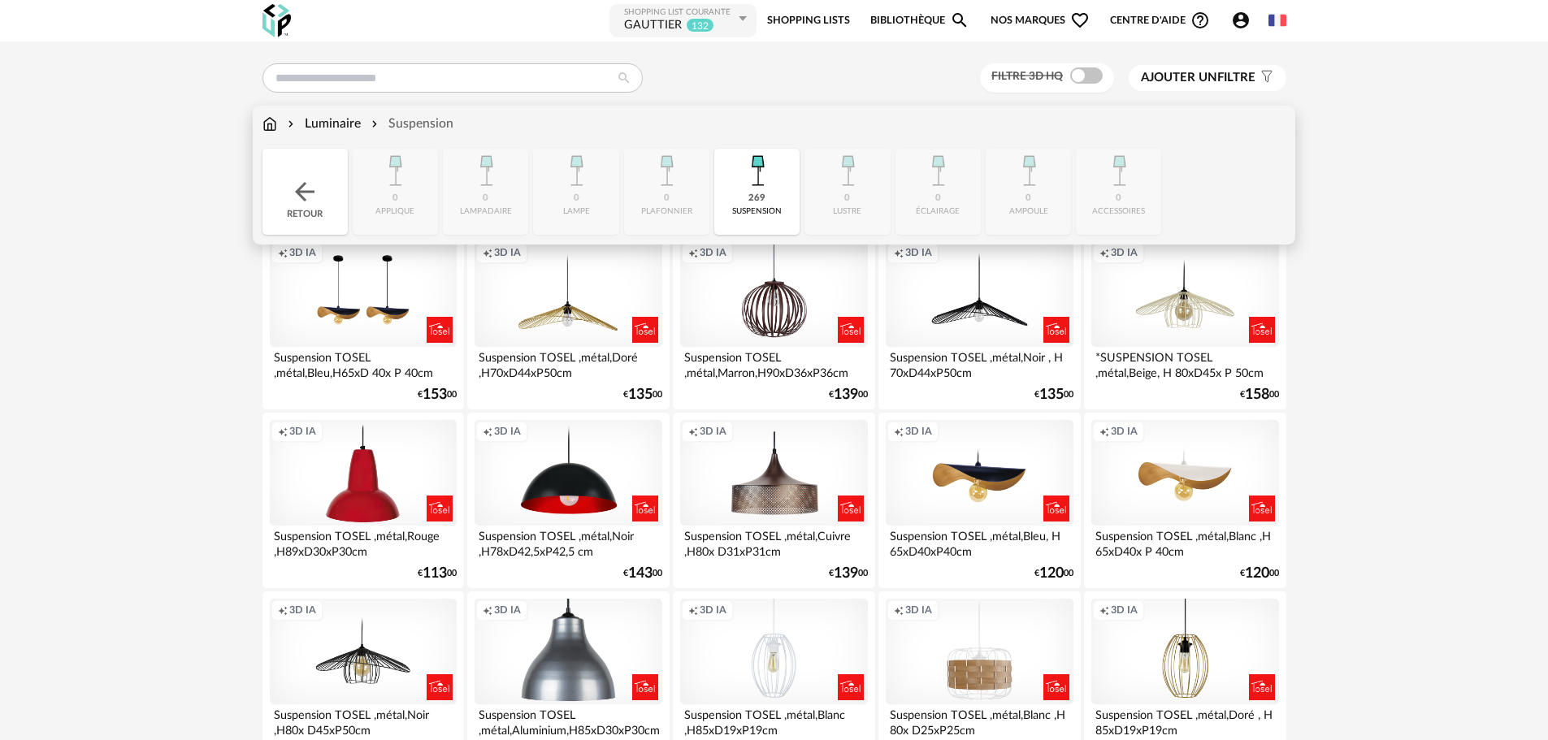
click at [275, 121] on div "Luminaire Suspension" at bounding box center [358, 124] width 191 height 19
click at [272, 121] on img at bounding box center [270, 124] width 15 height 19
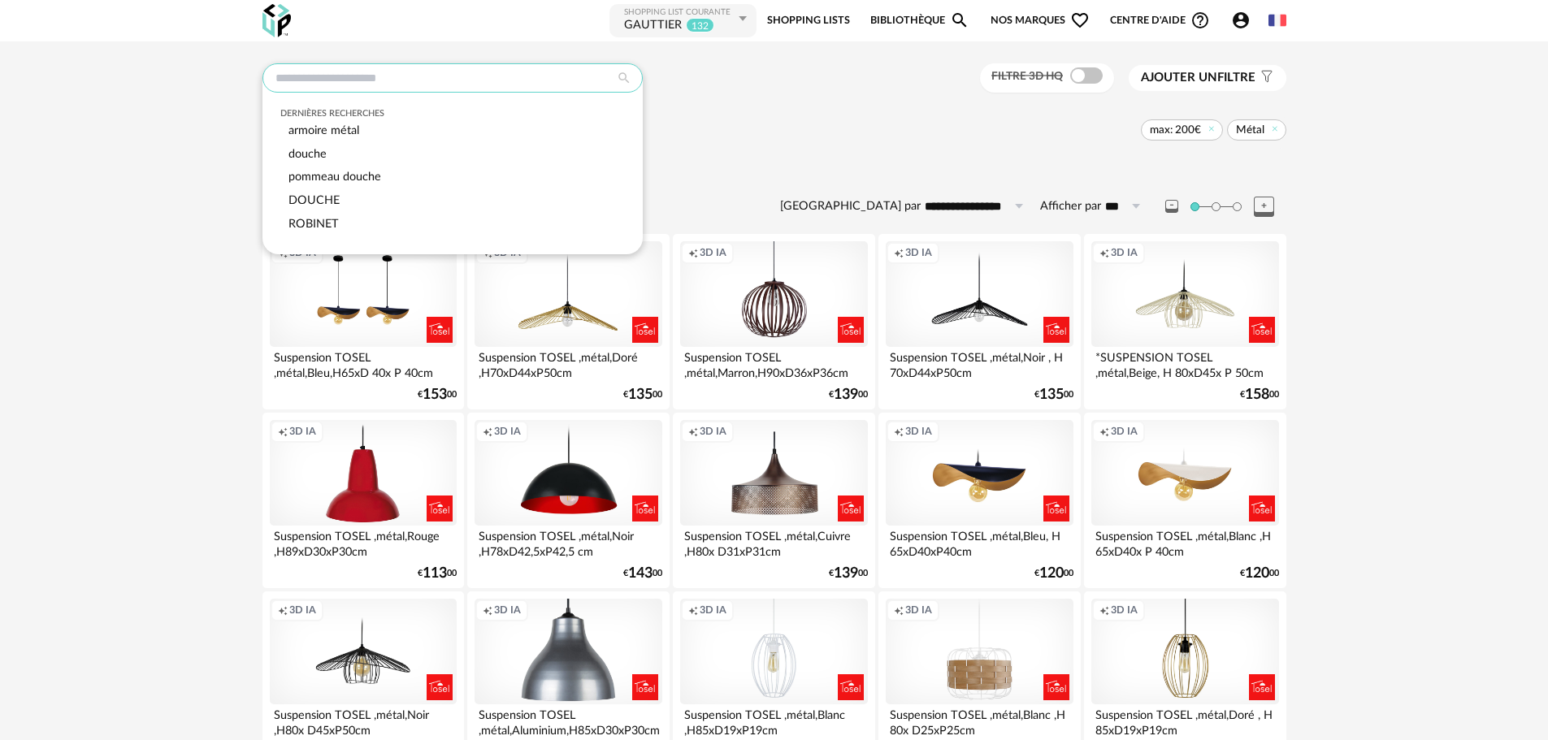
click at [334, 77] on input "text" at bounding box center [453, 77] width 380 height 29
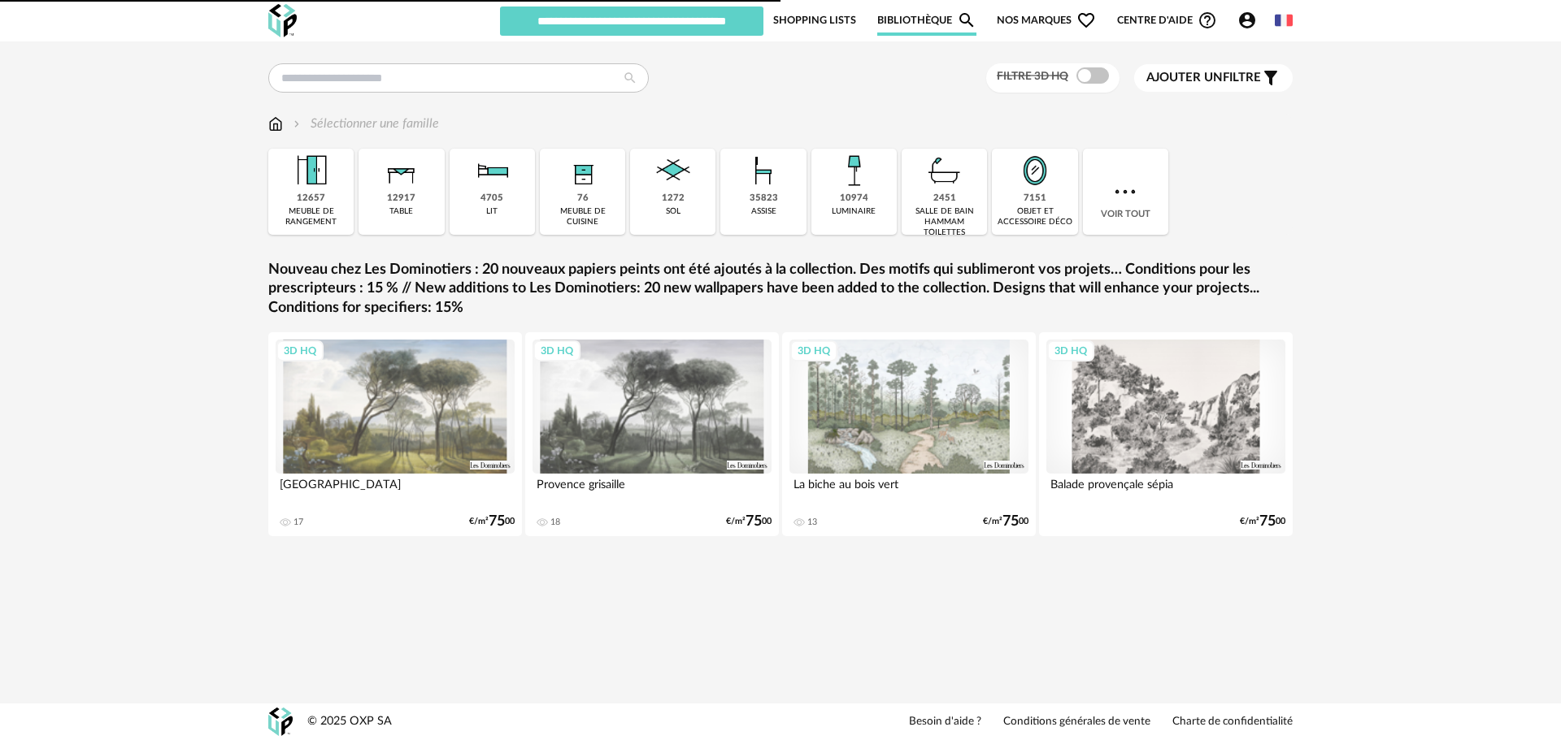
type input "********"
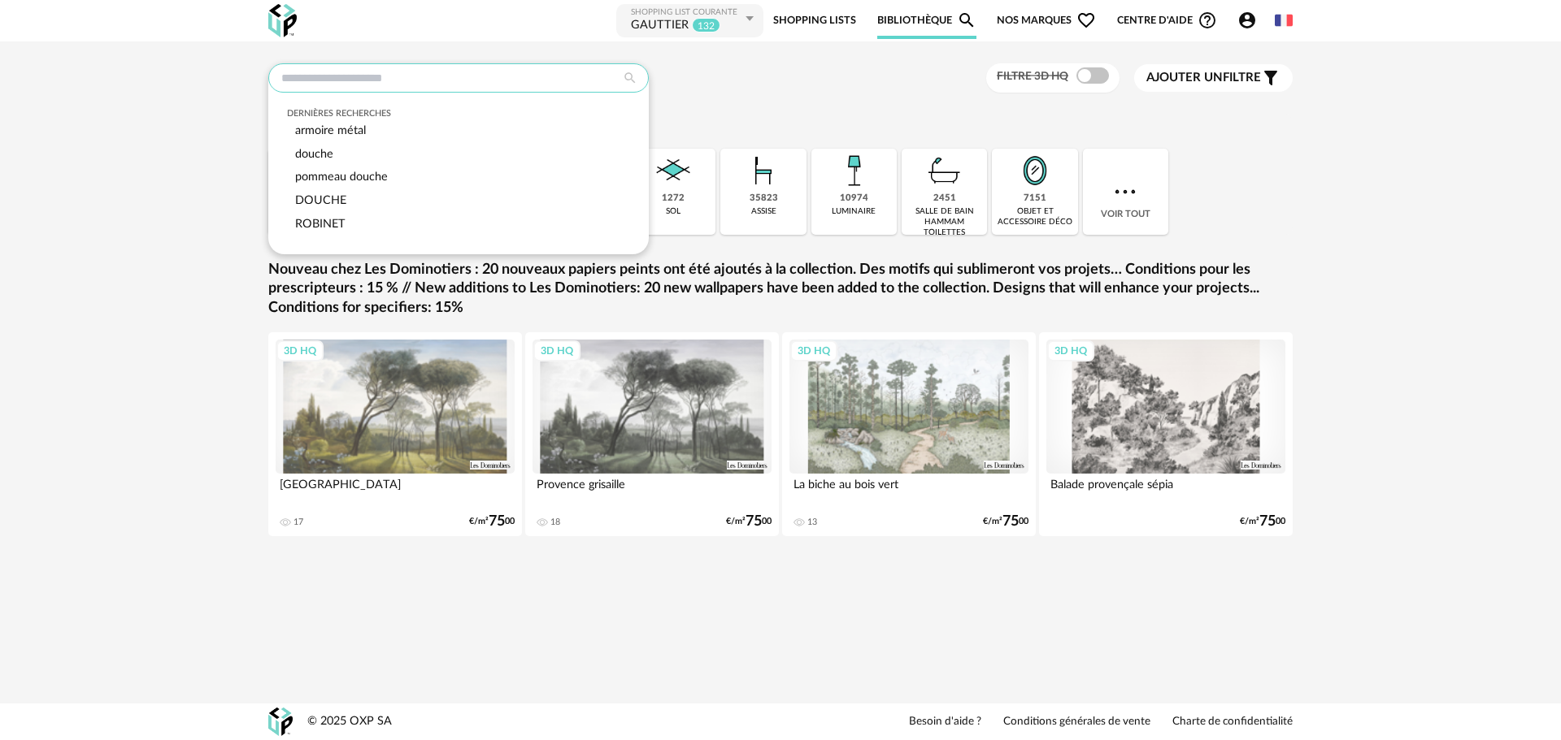
click at [325, 80] on input "text" at bounding box center [458, 77] width 380 height 29
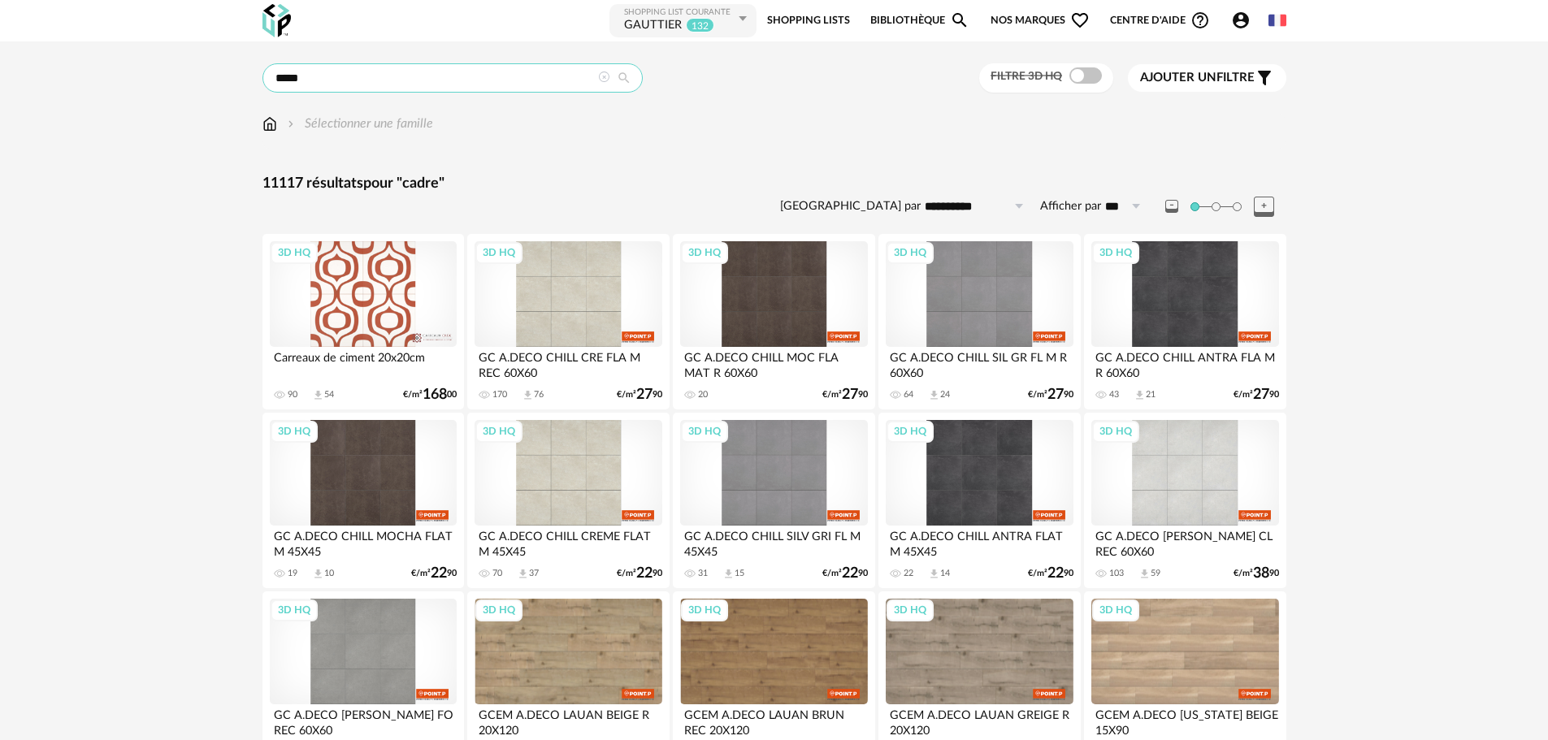
drag, startPoint x: 342, startPoint y: 76, endPoint x: 0, endPoint y: 110, distance: 343.8
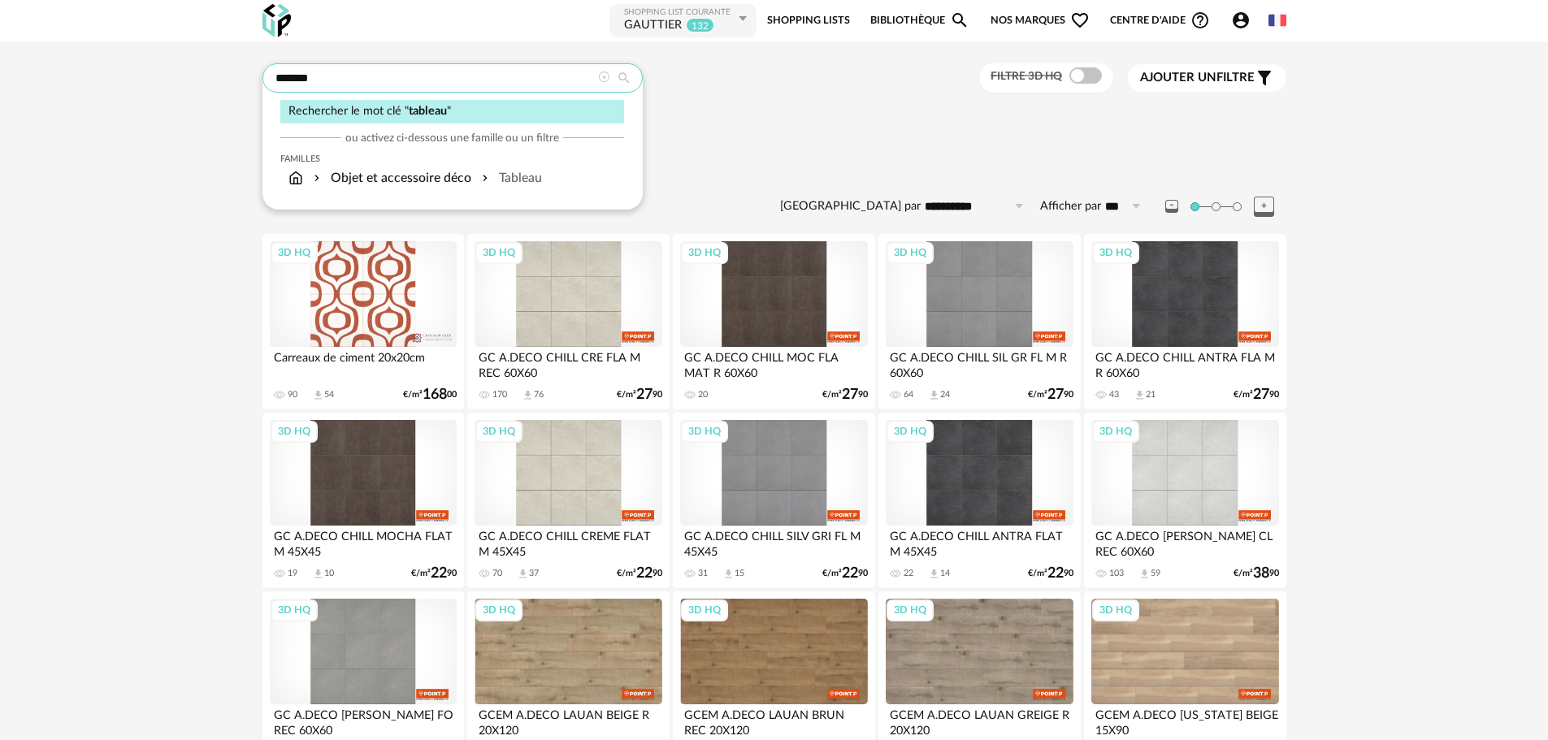
type input "*******"
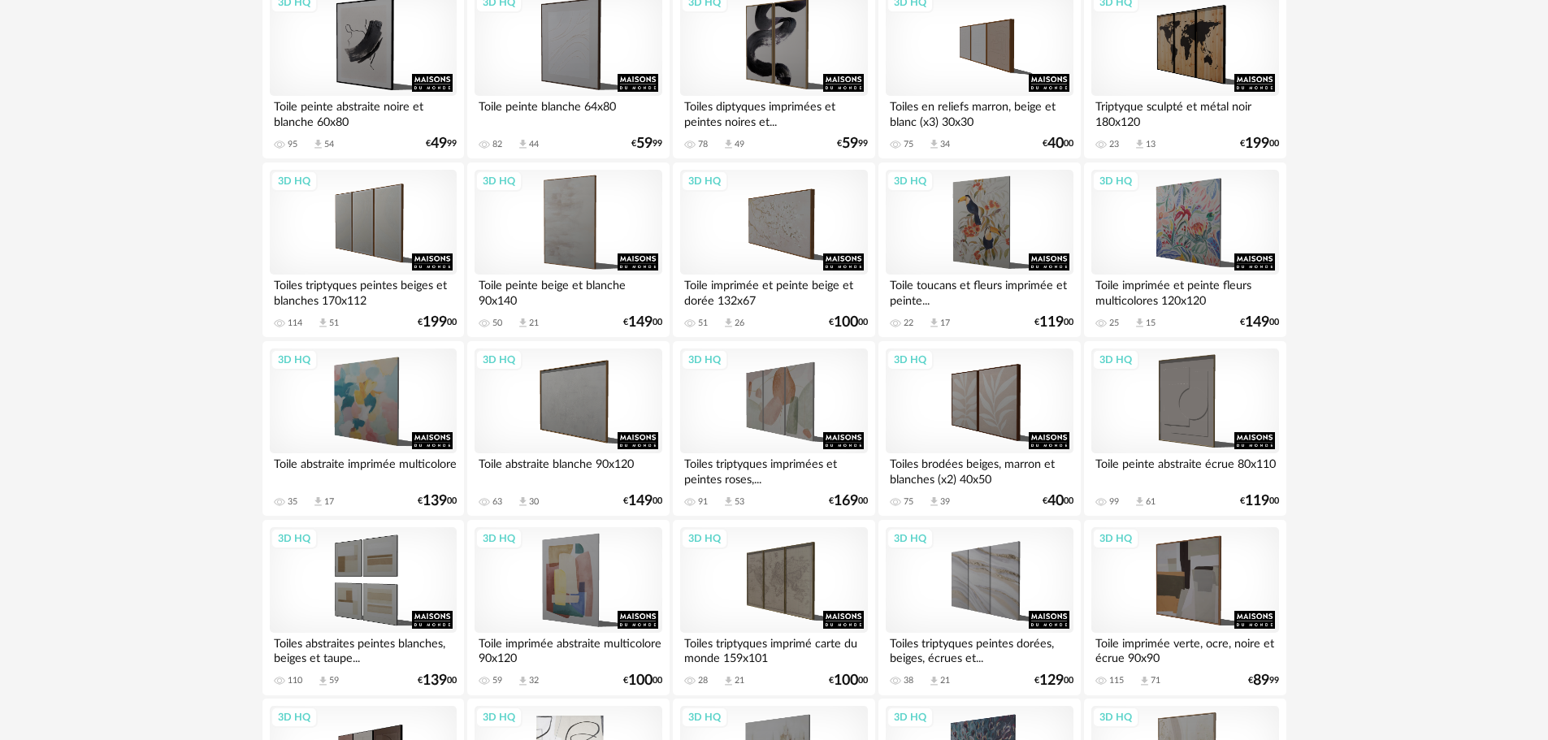
scroll to position [3178, 0]
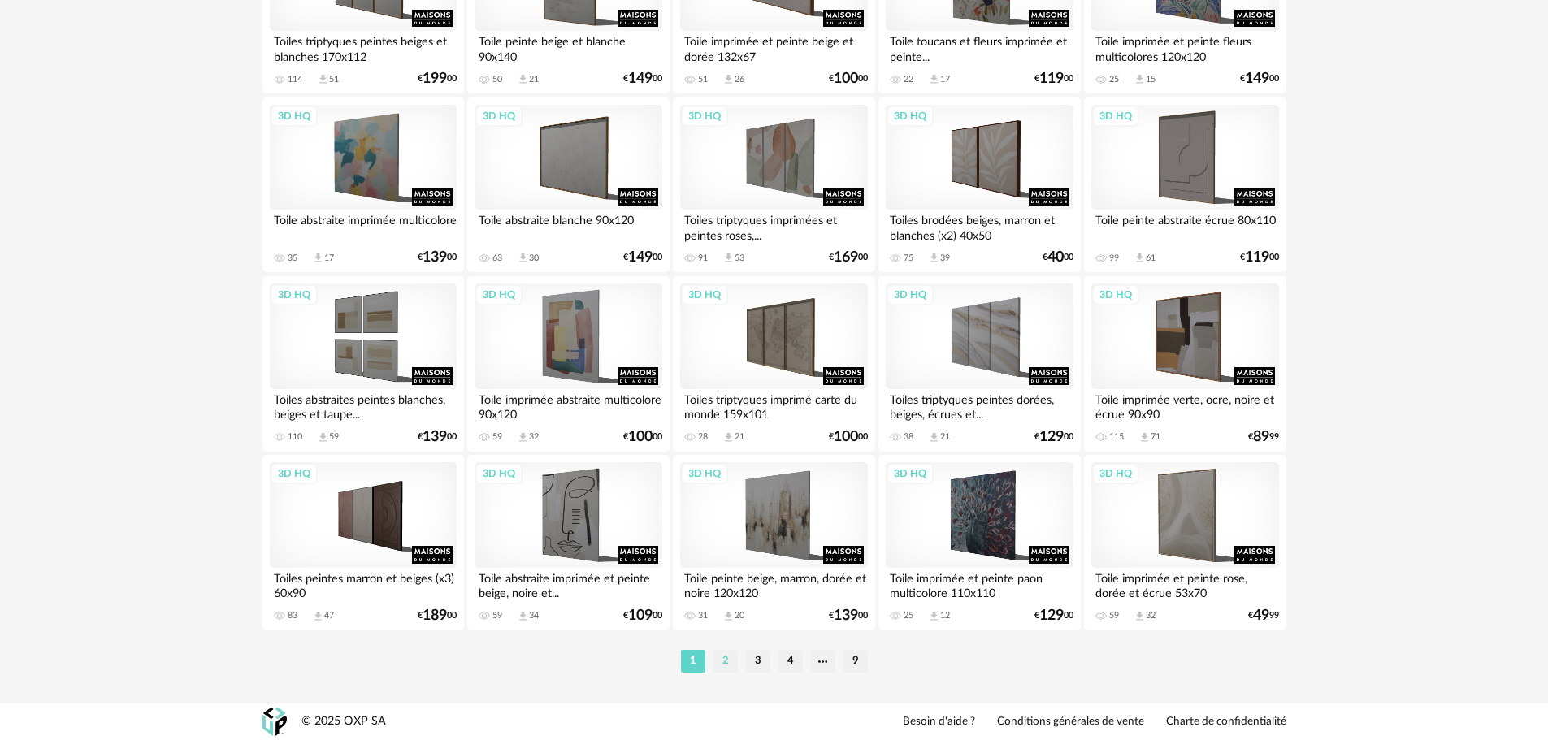
click at [723, 660] on li "2" at bounding box center [726, 661] width 24 height 23
